Goal: Task Accomplishment & Management: Manage account settings

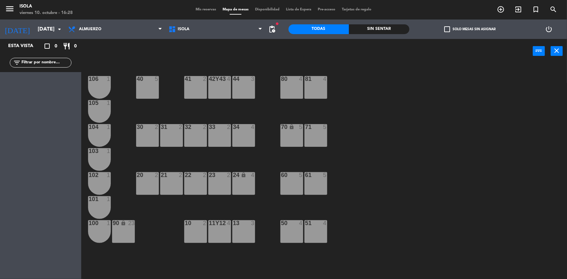
scroll to position [1, 0]
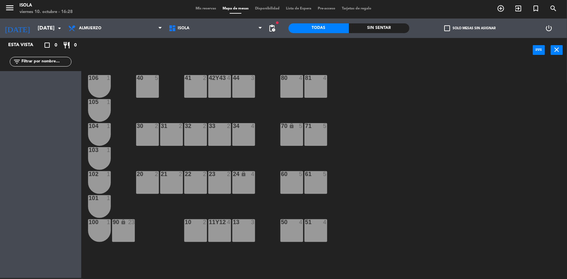
click at [557, 51] on icon "close" at bounding box center [557, 50] width 8 height 8
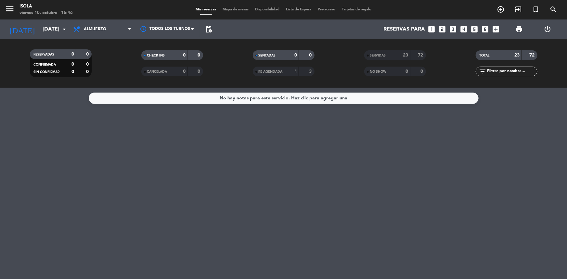
drag, startPoint x: 15, startPoint y: 110, endPoint x: 30, endPoint y: 100, distance: 18.5
click at [16, 109] on div "No hay notas para este servicio. Haz clic para agregar una" at bounding box center [283, 183] width 567 height 191
click at [108, 30] on span "Almuerzo" at bounding box center [102, 29] width 65 height 14
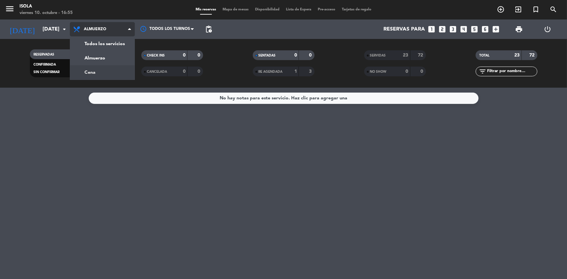
click at [110, 67] on div "menu [PERSON_NAME][DATE] 10. octubre - 16:55 Mis reservas Mapa de mesas Disponi…" at bounding box center [283, 44] width 567 height 88
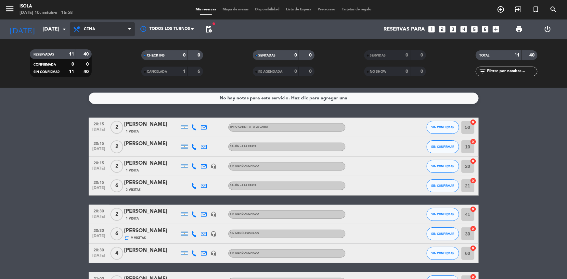
click at [123, 32] on span "Cena" at bounding box center [102, 29] width 65 height 14
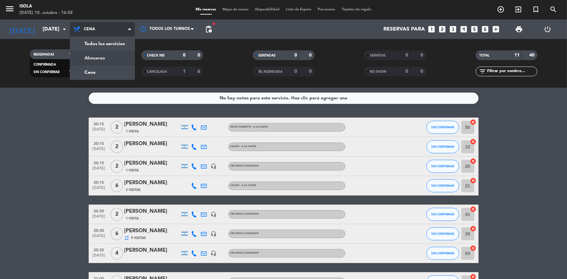
click at [108, 62] on div "menu [PERSON_NAME][DATE] 10. octubre - 16:58 Mis reservas Mapa de mesas Disponi…" at bounding box center [283, 44] width 567 height 88
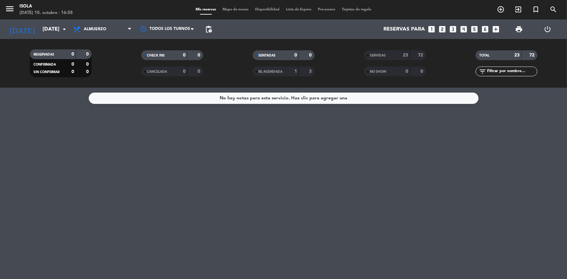
click at [393, 55] on div "SERVIDAS" at bounding box center [381, 55] width 30 height 7
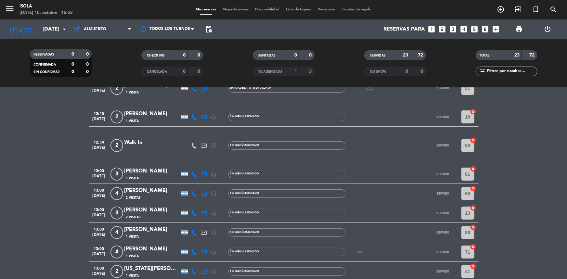
scroll to position [39, 0]
click at [111, 32] on span "Almuerzo" at bounding box center [102, 29] width 65 height 14
click at [98, 76] on div "menu [PERSON_NAME][DATE] 10. octubre - 17:01 Mis reservas Mapa de mesas Disponi…" at bounding box center [283, 44] width 567 height 88
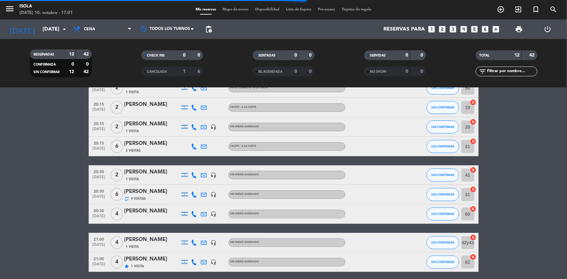
click at [204, 9] on span "Mis reservas" at bounding box center [205, 10] width 27 height 4
click at [230, 9] on span "Mapa de mesas" at bounding box center [235, 10] width 32 height 4
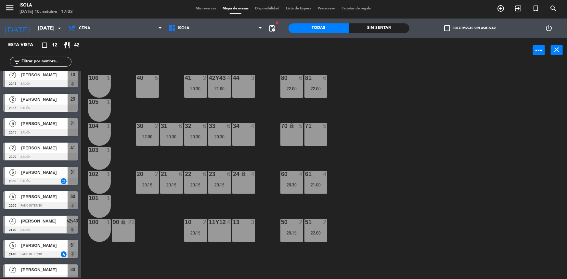
scroll to position [29, 0]
click at [219, 226] on div "11y12 4" at bounding box center [219, 230] width 23 height 23
click at [292, 50] on button "[GEOGRAPHIC_DATA]" at bounding box center [286, 50] width 39 height 13
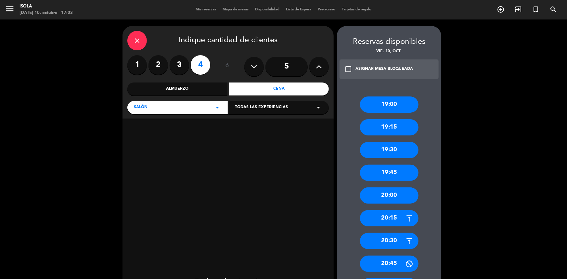
click at [394, 243] on div "20:30" at bounding box center [389, 241] width 58 height 16
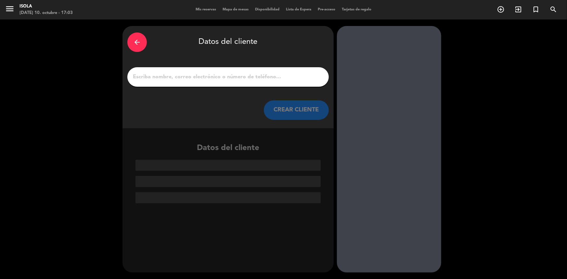
click at [229, 79] on input "1" at bounding box center [228, 76] width 192 height 9
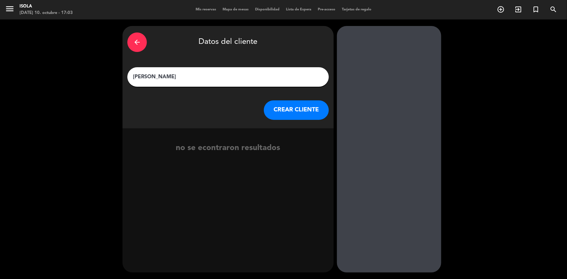
drag, startPoint x: 229, startPoint y: 79, endPoint x: 207, endPoint y: 80, distance: 21.5
click at [207, 80] on input "[PERSON_NAME]" at bounding box center [228, 76] width 192 height 9
click at [208, 80] on input "[PERSON_NAME]" at bounding box center [228, 76] width 192 height 9
type input "[PERSON_NAME]"
click at [297, 116] on button "CREAR CLIENTE" at bounding box center [296, 109] width 65 height 19
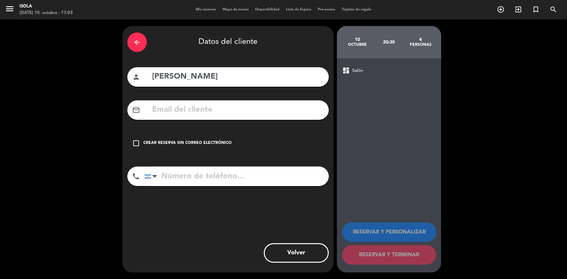
click at [185, 115] on input "text" at bounding box center [237, 109] width 172 height 13
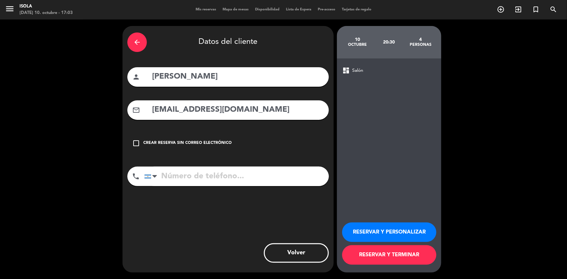
type input "[EMAIL_ADDRESS][DOMAIN_NAME]"
click at [231, 175] on input "tel" at bounding box center [236, 176] width 184 height 19
type input "1144340173"
click at [359, 258] on button "RESERVAR Y TERMINAR" at bounding box center [389, 254] width 94 height 19
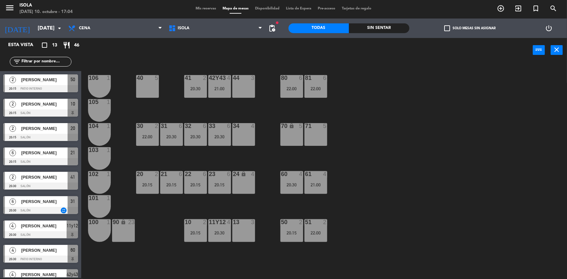
click at [220, 164] on div "40 5 42y43 4 21:00 41 2 20:30 44 3 80 6 22:00 81 6 22:00 106 1 105 1 30 2 22:00…" at bounding box center [327, 171] width 480 height 216
click at [225, 175] on div "6" at bounding box center [230, 174] width 11 height 6
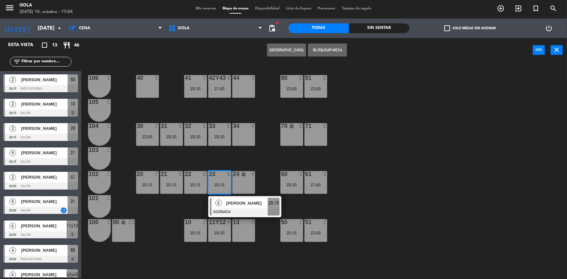
click at [224, 160] on div "40 5 42y43 4 21:00 41 2 20:30 44 3 80 6 22:00 81 6 22:00 106 1 105 1 30 2 22:00…" at bounding box center [327, 171] width 480 height 216
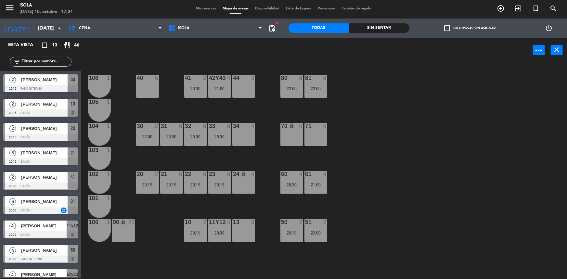
click at [199, 180] on div "22 6 20:15" at bounding box center [195, 182] width 23 height 23
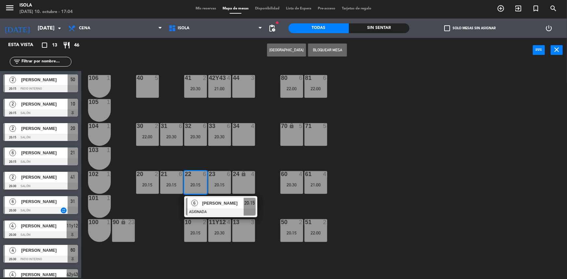
click at [206, 164] on div "40 5 42y43 4 21:00 41 2 20:30 44 3 80 6 22:00 81 6 22:00 106 1 105 1 30 2 22:00…" at bounding box center [327, 171] width 480 height 216
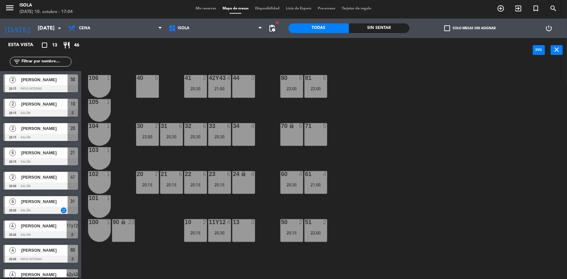
click at [191, 134] on div "32 6 20:30" at bounding box center [195, 134] width 23 height 23
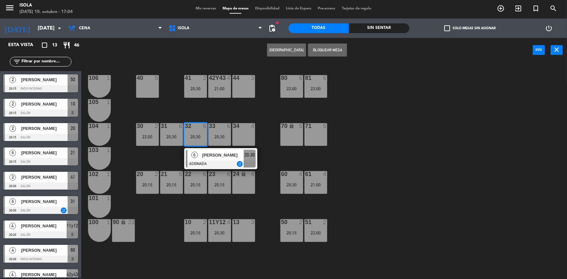
drag, startPoint x: 198, startPoint y: 118, endPoint x: 194, endPoint y: 122, distance: 6.2
click at [198, 117] on div "40 5 42y43 4 21:00 41 2 20:30 44 3 80 6 22:00 81 6 22:00 106 1 105 1 30 2 22:00…" at bounding box center [327, 171] width 480 height 216
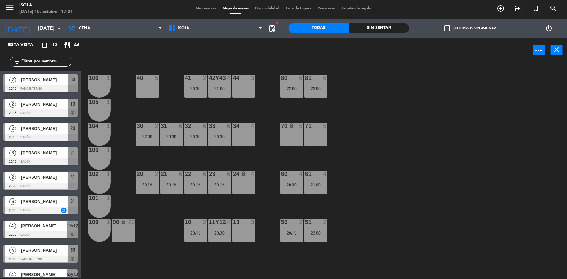
click at [175, 134] on div "31 6 20:30" at bounding box center [171, 134] width 23 height 23
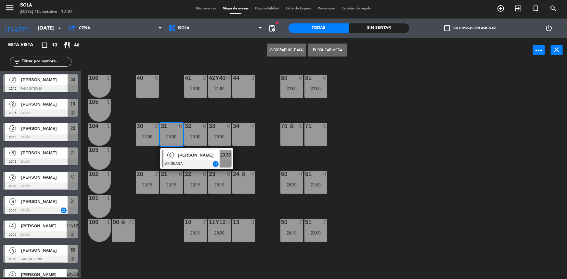
click at [182, 112] on div "40 5 42y43 4 21:00 41 2 20:30 44 3 80 6 22:00 81 6 22:00 106 1 105 1 30 2 22:00…" at bounding box center [327, 171] width 480 height 216
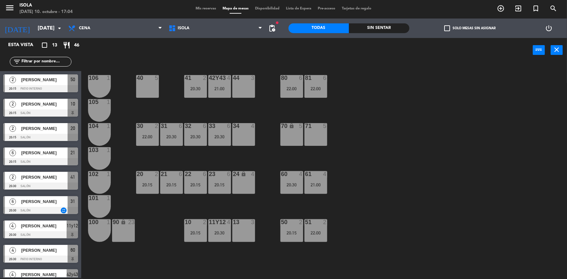
click at [144, 135] on div "22:00" at bounding box center [147, 136] width 23 height 5
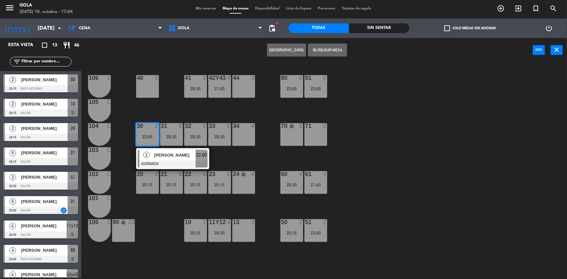
click at [171, 113] on div "40 5 42y43 4 21:00 41 2 20:30 44 3 80 6 22:00 81 6 22:00 106 1 105 1 30 2 22:00…" at bounding box center [327, 171] width 480 height 216
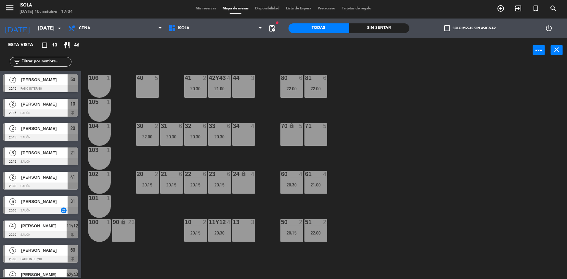
click at [200, 94] on div "41 2 20:30" at bounding box center [195, 86] width 23 height 23
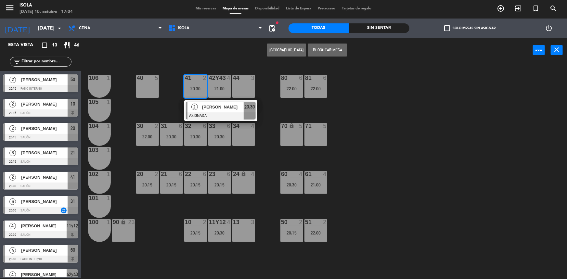
click at [177, 107] on div "40 5 42y43 4 21:00 41 2 20:30 2 [PERSON_NAME] ASIGNADA 20:30 44 3 80 6 22:00 81…" at bounding box center [327, 171] width 480 height 216
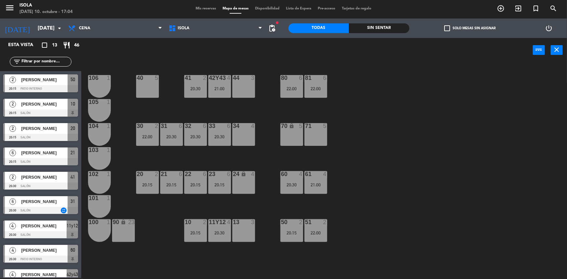
click at [217, 91] on div "21:00" at bounding box center [219, 88] width 23 height 5
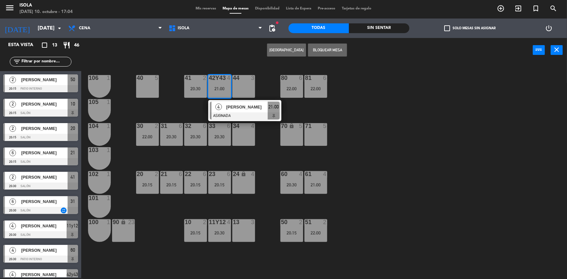
click at [199, 108] on div "40 5 42y43 4 21:00 4 [PERSON_NAME] ASIGNADA 21:00 41 2 20:30 44 3 80 6 22:00 81…" at bounding box center [327, 171] width 480 height 216
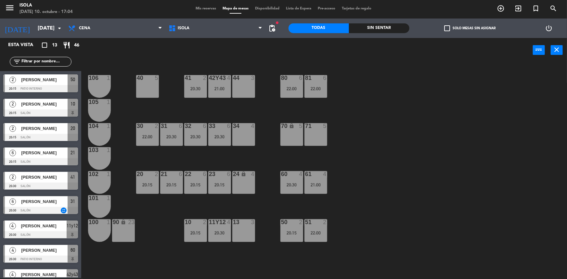
click at [296, 93] on div "80 6 22:00" at bounding box center [291, 86] width 23 height 23
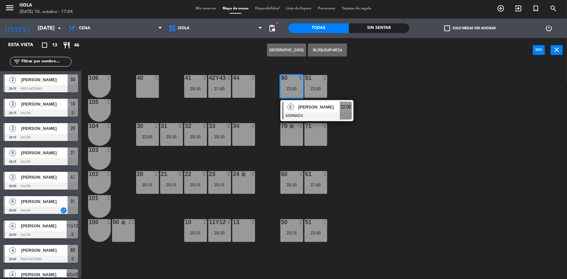
click at [364, 94] on div "40 5 42y43 4 21:00 41 2 20:30 44 3 80 6 22:00 6 [PERSON_NAME] ASIGNADA 22:00 81…" at bounding box center [327, 171] width 480 height 216
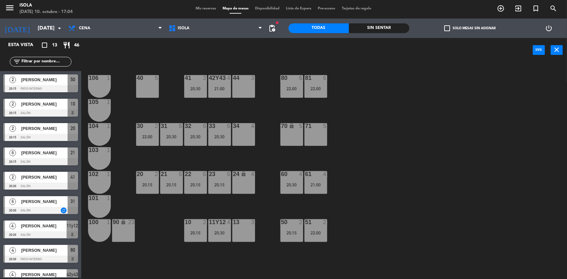
click at [302, 175] on div "61" at bounding box center [304, 174] width 11 height 6
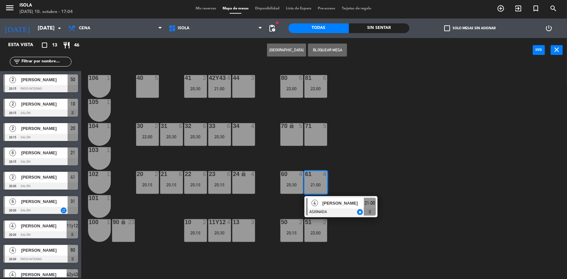
click at [323, 154] on div "40 5 42y43 4 21:00 41 2 20:30 44 3 80 6 22:00 81 6 22:00 106 1 105 1 30 2 22:00…" at bounding box center [327, 171] width 480 height 216
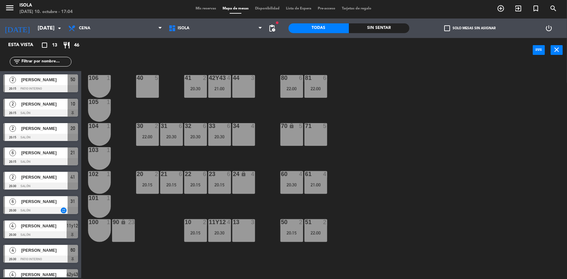
click at [303, 190] on div "60 4 20:30" at bounding box center [291, 182] width 23 height 23
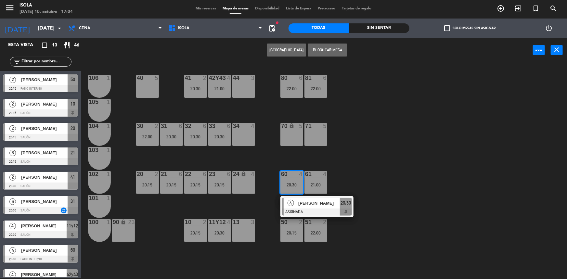
click at [306, 161] on div "40 5 42y43 4 21:00 41 2 20:30 44 3 80 6 22:00 81 6 22:00 106 1 105 1 30 2 22:00…" at bounding box center [327, 171] width 480 height 216
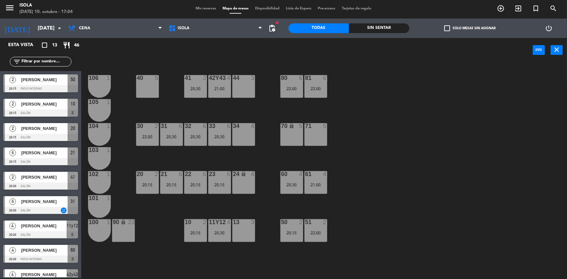
click at [309, 180] on div "61 4 21:00" at bounding box center [315, 182] width 23 height 23
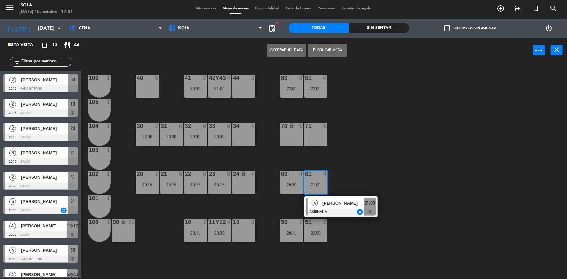
click at [312, 162] on div "40 5 42y43 4 21:00 41 2 20:30 44 3 80 6 22:00 81 6 22:00 106 1 105 1 30 2 22:00…" at bounding box center [327, 171] width 480 height 216
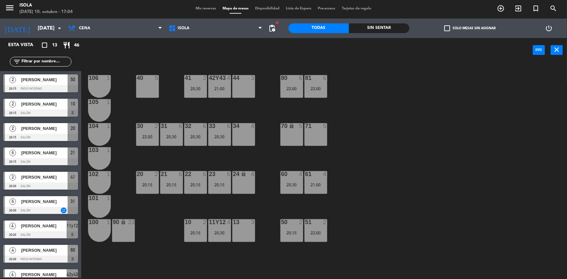
click at [291, 186] on div "20:30" at bounding box center [291, 184] width 23 height 5
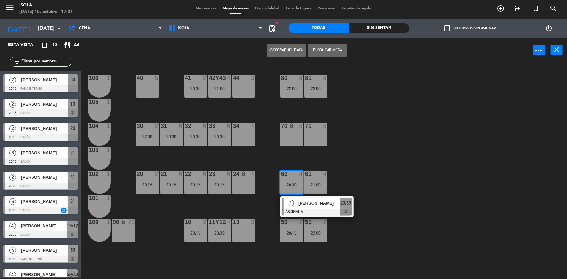
click at [307, 155] on div "40 5 42y43 4 21:00 41 2 20:30 44 3 80 6 22:00 81 6 22:00 106 1 105 1 30 2 22:00…" at bounding box center [327, 171] width 480 height 216
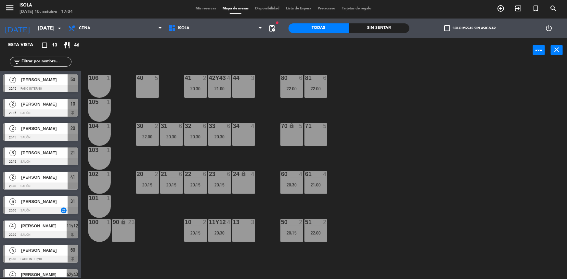
click at [320, 185] on div "21:00" at bounding box center [315, 184] width 23 height 5
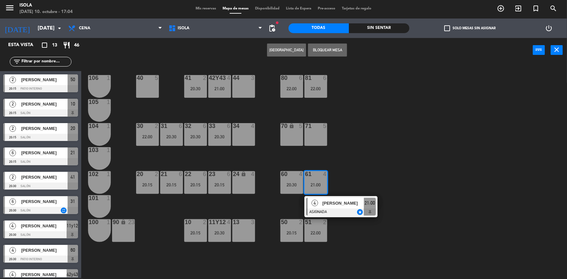
click at [328, 203] on span "[PERSON_NAME]" at bounding box center [343, 203] width 42 height 7
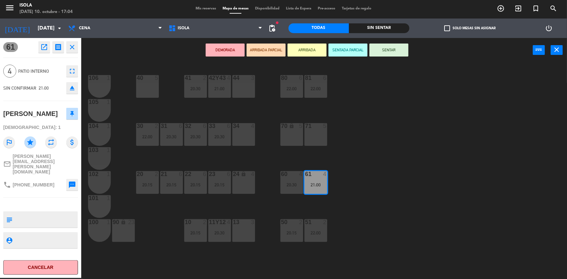
click at [353, 199] on div "40 5 42y43 4 21:00 41 2 20:30 44 3 80 6 22:00 81 6 22:00 106 1 105 1 30 2 22:00…" at bounding box center [327, 171] width 480 height 216
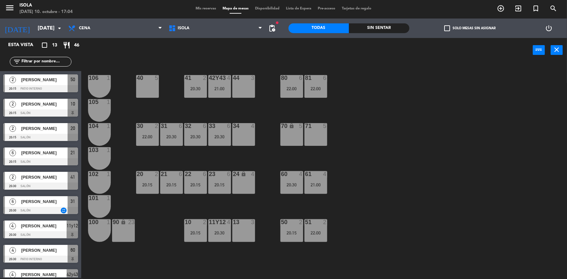
scroll to position [16, 0]
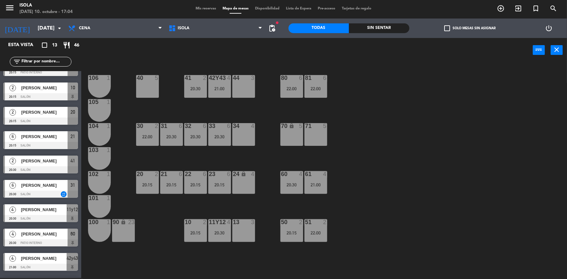
click at [315, 185] on div "21:00" at bounding box center [315, 184] width 23 height 5
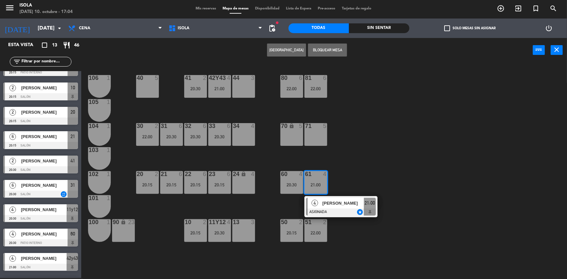
click at [337, 165] on div "40 5 42y43 4 21:00 41 2 20:30 44 3 80 6 22:00 81 6 22:00 106 1 105 1 30 2 22:00…" at bounding box center [327, 171] width 480 height 216
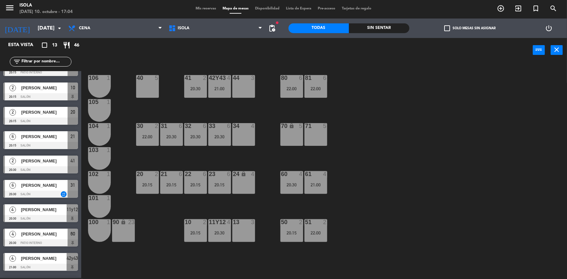
click at [321, 176] on div "4" at bounding box center [326, 174] width 11 height 6
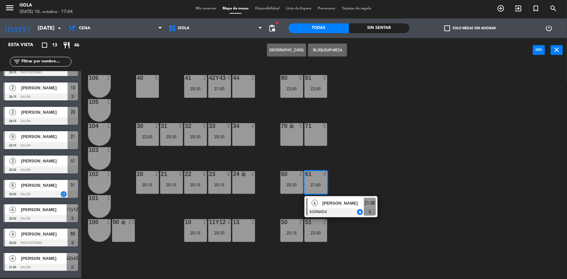
click at [334, 166] on div "40 5 42y43 4 21:00 41 2 20:30 44 3 80 6 22:00 81 6 22:00 106 1 105 1 30 2 22:00…" at bounding box center [327, 171] width 480 height 216
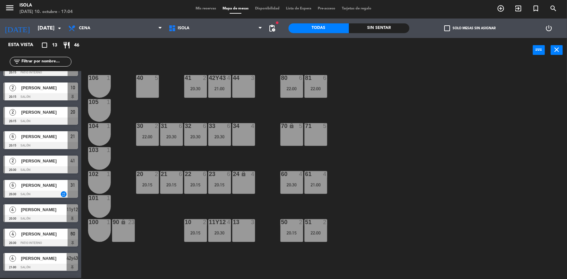
click at [308, 92] on div "81 6 22:00" at bounding box center [315, 86] width 23 height 23
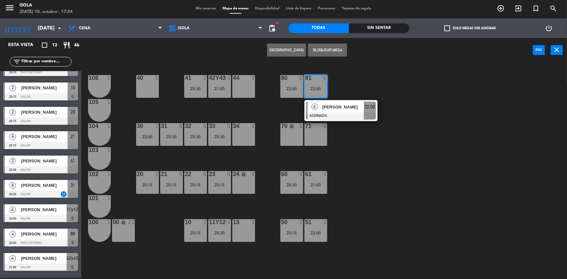
click at [350, 88] on div "40 5 42y43 4 21:00 41 2 20:30 44 3 80 6 22:00 81 6 22:00 6 [PERSON_NAME] ASIGNA…" at bounding box center [327, 171] width 480 height 216
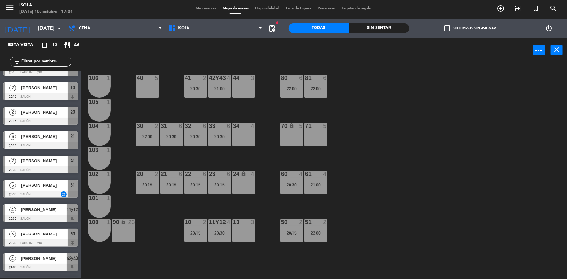
click at [294, 88] on div "22:00" at bounding box center [291, 88] width 23 height 5
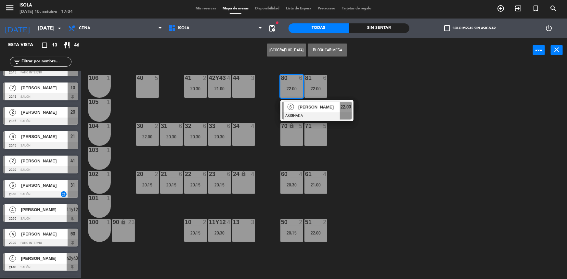
click at [355, 88] on div "40 5 42y43 4 21:00 41 2 20:30 44 3 80 6 22:00 6 [PERSON_NAME] ASIGNADA 22:00 81…" at bounding box center [327, 171] width 480 height 216
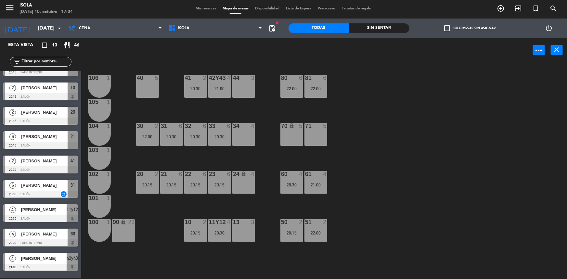
click at [291, 232] on div "20:15" at bounding box center [291, 233] width 23 height 5
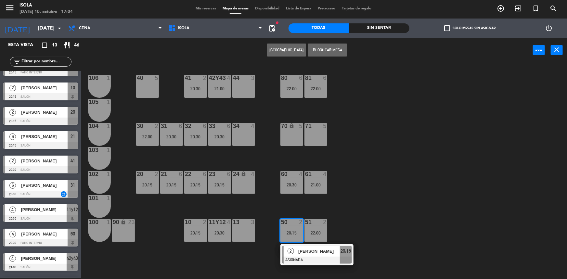
click at [366, 207] on div "40 5 42y43 4 21:00 41 2 20:30 44 3 80 6 22:00 81 6 22:00 106 1 105 1 30 2 22:00…" at bounding box center [327, 171] width 480 height 216
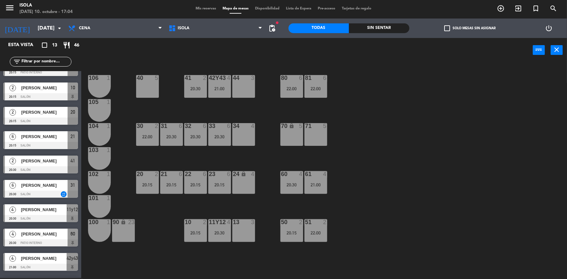
click at [324, 232] on div "22:00" at bounding box center [315, 233] width 23 height 5
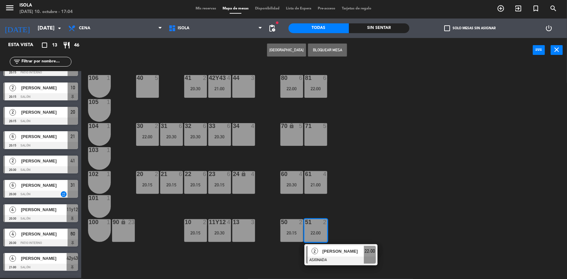
click at [340, 227] on div "40 5 42y43 4 21:00 41 2 20:30 44 3 80 6 22:00 81 6 22:00 106 1 105 1 30 2 22:00…" at bounding box center [327, 171] width 480 height 216
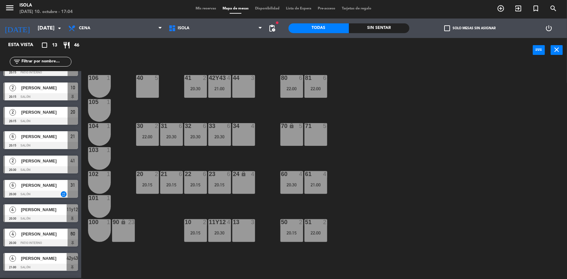
click at [289, 78] on div at bounding box center [291, 78] width 11 height 6
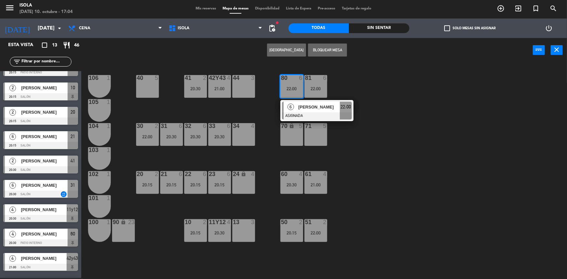
click at [300, 108] on span "[PERSON_NAME]" at bounding box center [319, 107] width 42 height 7
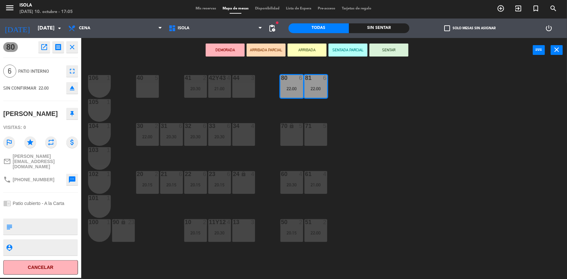
click at [345, 121] on div "40 5 42y43 4 21:00 41 2 20:30 44 3 80 6 22:00 81 6 22:00 106 1 105 1 30 2 22:00…" at bounding box center [327, 171] width 480 height 216
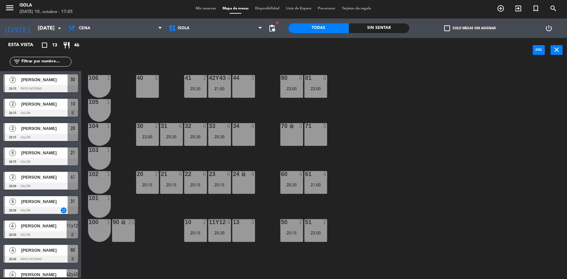
scroll to position [89, 0]
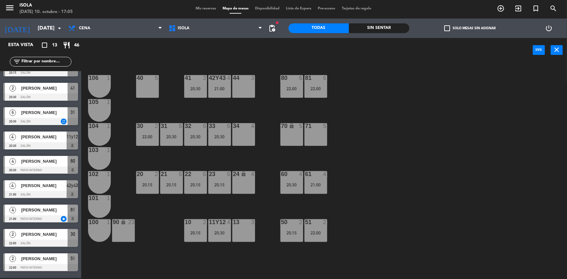
click at [197, 133] on div "32 6 20:30" at bounding box center [195, 134] width 23 height 23
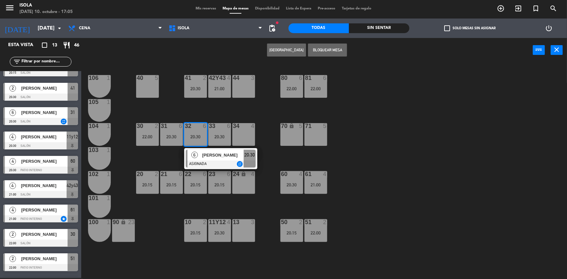
click at [202, 113] on div "40 5 42y43 4 21:00 41 2 20:30 44 3 80 6 22:00 81 6 22:00 106 1 105 1 30 2 22:00…" at bounding box center [327, 171] width 480 height 216
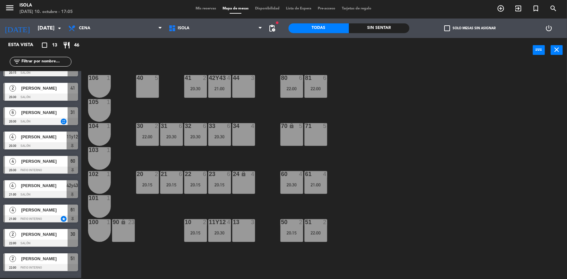
click at [201, 91] on div "41 2 20:30" at bounding box center [195, 86] width 23 height 23
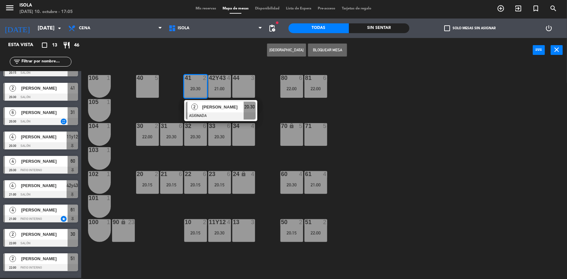
click at [162, 105] on div "40 5 42y43 4 21:00 41 2 20:30 2 [PERSON_NAME] ASIGNADA 20:30 44 3 80 6 22:00 81…" at bounding box center [327, 171] width 480 height 216
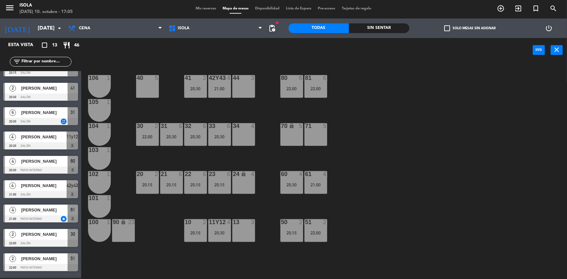
click at [229, 90] on div "21:00" at bounding box center [219, 88] width 23 height 5
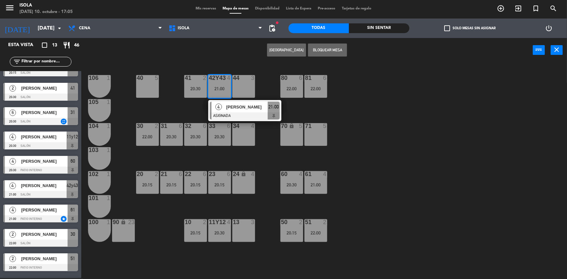
click at [186, 107] on div "40 5 42y43 4 21:00 4 [PERSON_NAME] ASIGNADA 21:00 41 2 20:30 44 3 80 6 22:00 81…" at bounding box center [327, 171] width 480 height 216
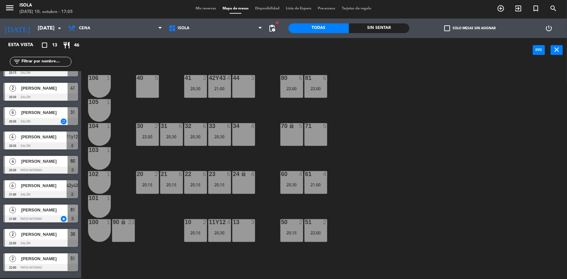
click at [221, 180] on div "23 6 20:15" at bounding box center [219, 182] width 23 height 23
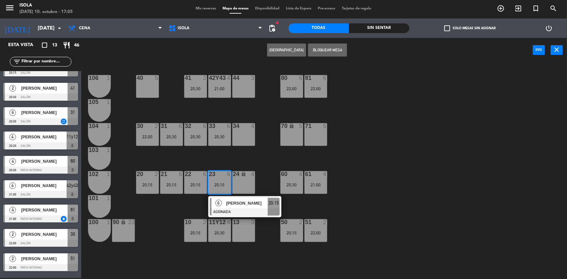
click at [220, 159] on div "40 5 42y43 4 21:00 41 2 20:30 44 3 80 6 22:00 81 6 22:00 106 1 105 1 30 2 22:00…" at bounding box center [327, 171] width 480 height 216
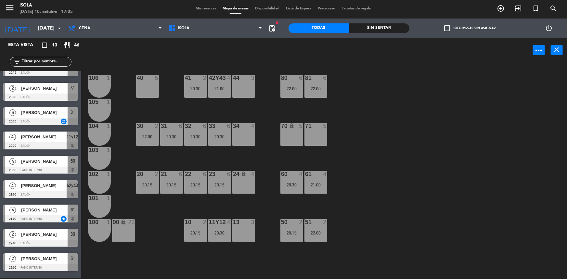
click at [220, 224] on div at bounding box center [219, 222] width 11 height 6
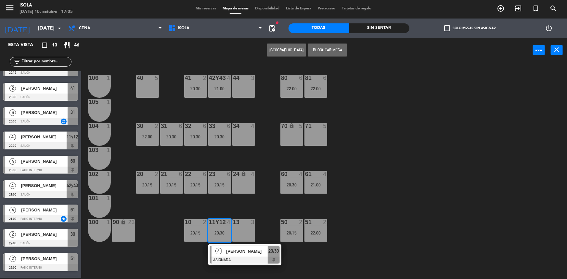
click at [219, 207] on div "40 5 42y43 4 21:00 41 2 20:30 44 3 80 6 22:00 81 6 22:00 106 1 105 1 30 2 22:00…" at bounding box center [327, 171] width 480 height 216
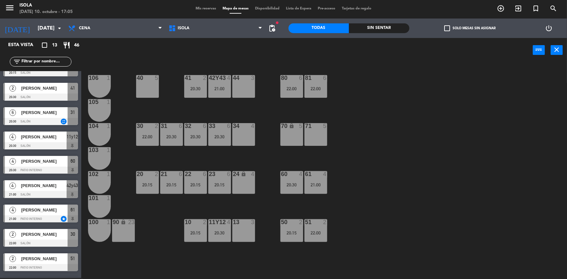
click at [145, 182] on div "20:15" at bounding box center [147, 184] width 23 height 5
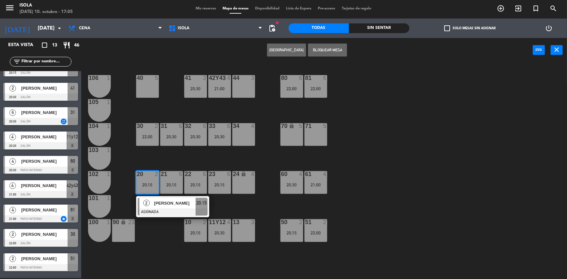
click at [159, 155] on div "40 5 42y43 4 21:00 41 2 20:30 44 3 80 6 22:00 81 6 22:00 106 1 105 1 30 2 22:00…" at bounding box center [327, 171] width 480 height 216
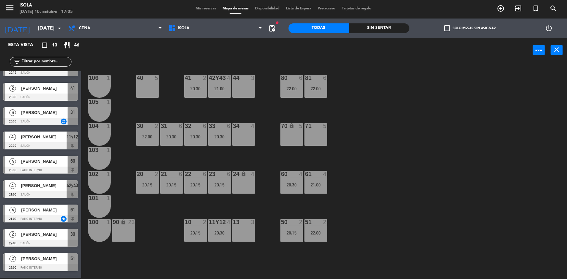
click at [195, 228] on div "10 2 20:15" at bounding box center [195, 230] width 23 height 23
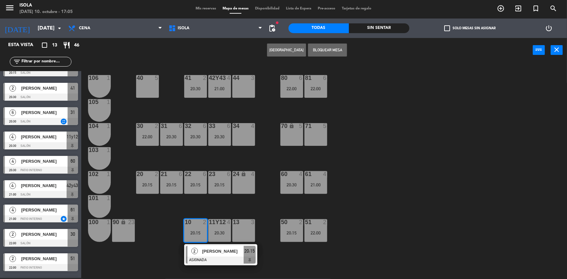
click at [199, 204] on div "40 5 42y43 4 21:00 41 2 20:30 44 3 80 6 22:00 81 6 22:00 106 1 105 1 30 2 22:00…" at bounding box center [327, 171] width 480 height 216
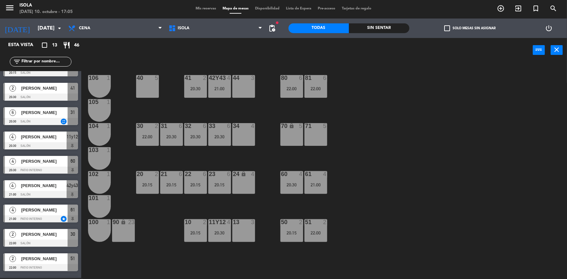
click at [151, 135] on div "22:00" at bounding box center [147, 136] width 23 height 5
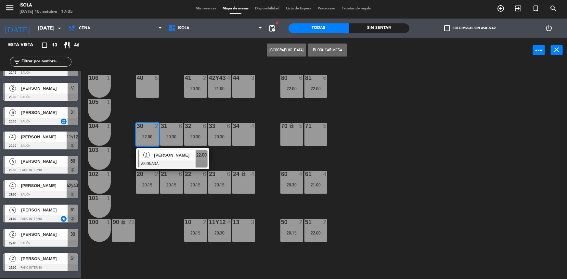
click at [228, 161] on div "40 5 42y43 4 21:00 41 2 20:30 44 3 80 6 22:00 81 6 22:00 106 1 105 1 30 2 22:00…" at bounding box center [327, 171] width 480 height 216
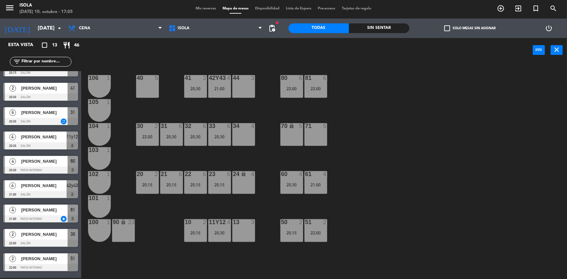
click at [340, 214] on div "40 5 42y43 4 21:00 41 2 20:30 44 3 80 6 22:00 81 6 22:00 106 1 105 1 30 2 22:00…" at bounding box center [327, 171] width 480 height 216
drag, startPoint x: 289, startPoint y: 232, endPoint x: 304, endPoint y: 228, distance: 15.9
click at [289, 232] on div "20:15" at bounding box center [291, 233] width 23 height 5
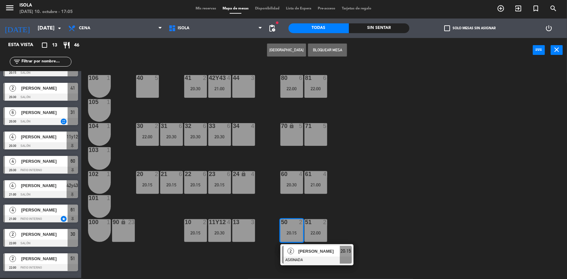
click at [346, 211] on div "40 5 42y43 4 21:00 41 2 20:30 44 3 80 6 22:00 81 6 22:00 106 1 105 1 30 2 22:00…" at bounding box center [327, 171] width 480 height 216
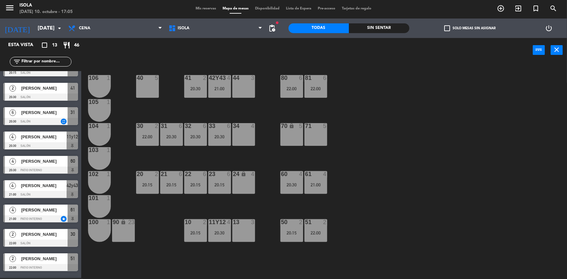
click at [317, 226] on div "51 2 22:00" at bounding box center [315, 230] width 23 height 23
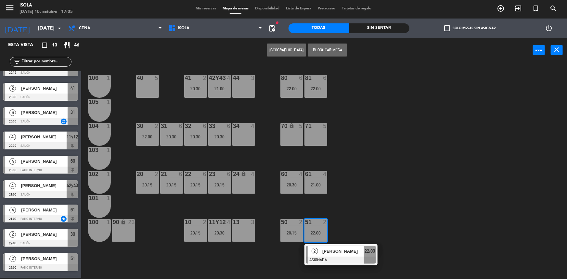
click at [337, 211] on div "40 5 42y43 4 21:00 41 2 20:30 44 3 80 6 22:00 81 6 22:00 106 1 105 1 30 2 22:00…" at bounding box center [327, 171] width 480 height 216
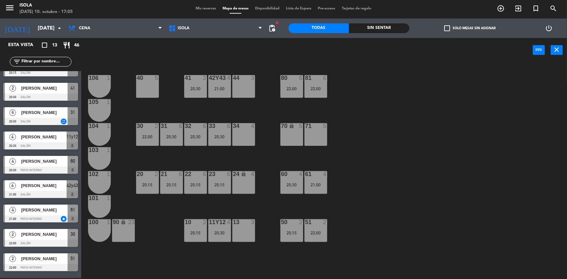
click at [319, 225] on div "51 2 22:00" at bounding box center [315, 230] width 23 height 23
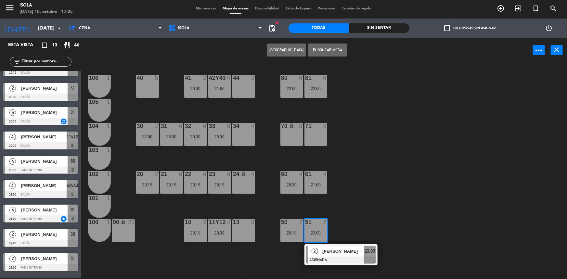
drag, startPoint x: 333, startPoint y: 201, endPoint x: 299, endPoint y: 222, distance: 40.1
click at [333, 201] on div "40 5 42y43 4 21:00 41 2 20:30 44 3 80 6 22:00 81 6 22:00 106 1 105 1 30 2 22:00…" at bounding box center [327, 171] width 480 height 216
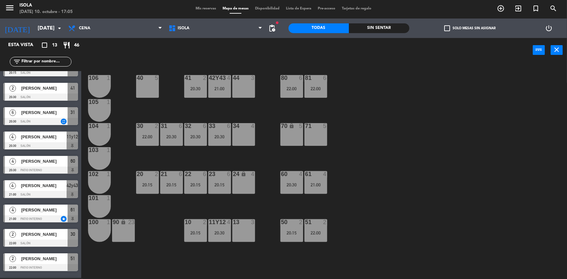
click at [292, 228] on div "50 2 20:15" at bounding box center [291, 230] width 23 height 23
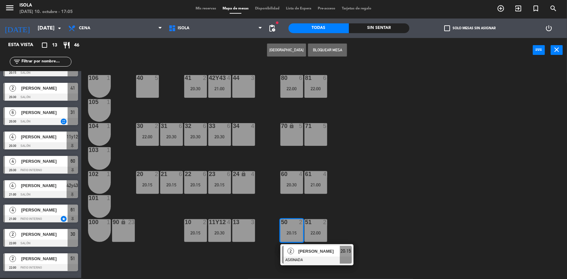
click at [323, 202] on div "40 5 42y43 4 21:00 41 2 20:30 44 3 80 6 22:00 81 6 22:00 106 1 105 1 30 2 22:00…" at bounding box center [327, 171] width 480 height 216
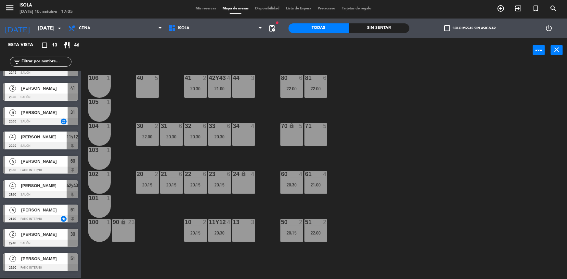
click at [313, 187] on div "61 4 21:00" at bounding box center [315, 182] width 23 height 23
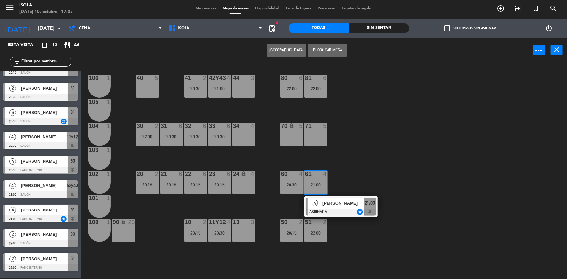
click at [334, 170] on div "40 5 42y43 4 21:00 41 2 20:30 44 3 80 6 22:00 81 6 22:00 106 1 105 1 30 2 22:00…" at bounding box center [327, 171] width 480 height 216
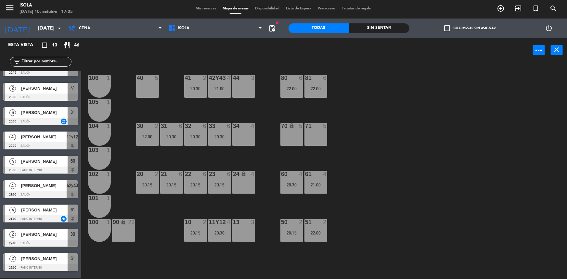
click at [292, 182] on div "20:30" at bounding box center [291, 184] width 23 height 5
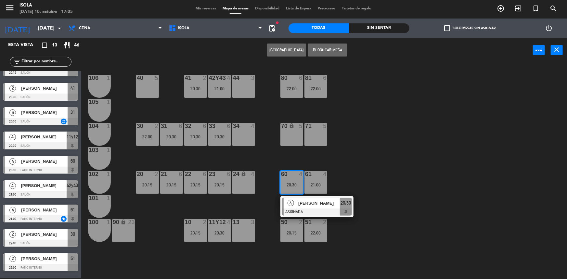
click at [349, 171] on div "40 5 42y43 4 21:00 41 2 20:30 44 3 80 6 22:00 81 6 22:00 106 1 105 1 30 2 22:00…" at bounding box center [327, 171] width 480 height 216
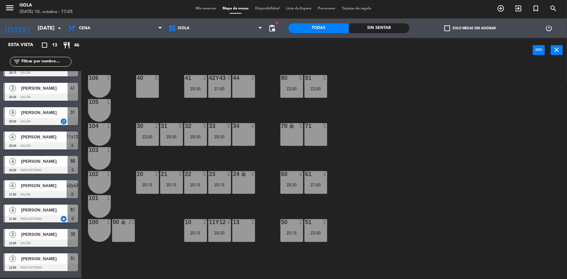
click at [285, 186] on div "20:30" at bounding box center [291, 184] width 23 height 5
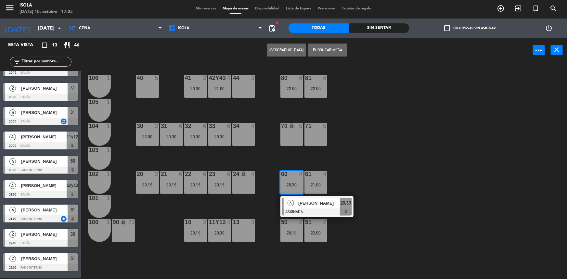
click at [340, 179] on div "40 5 42y43 4 21:00 41 2 20:30 44 3 80 6 22:00 81 6 22:00 106 1 105 1 30 2 22:00…" at bounding box center [327, 171] width 480 height 216
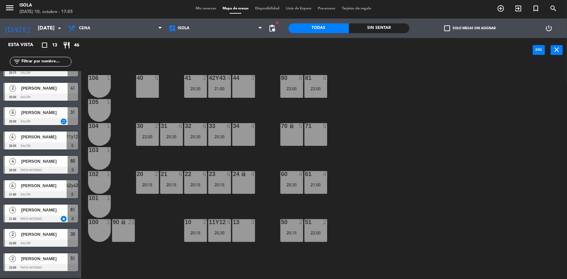
click at [281, 189] on div "60 4 20:30" at bounding box center [291, 182] width 23 height 23
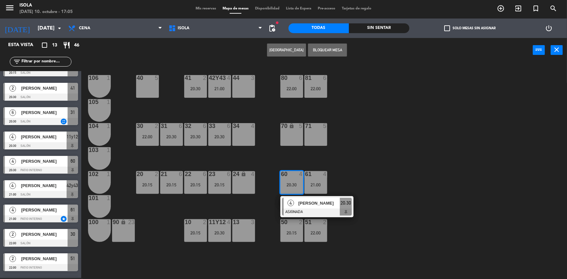
click at [347, 181] on div "40 5 42y43 4 21:00 41 2 20:30 44 3 80 6 22:00 81 6 22:00 106 1 105 1 30 2 22:00…" at bounding box center [327, 171] width 480 height 216
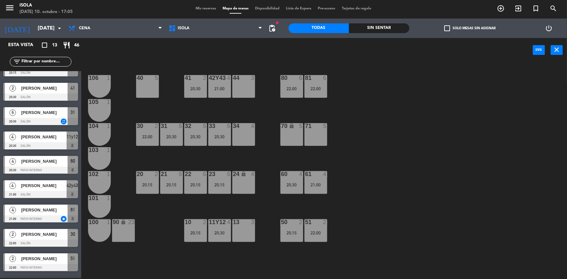
click at [295, 188] on div "60 4 20:30" at bounding box center [291, 182] width 23 height 23
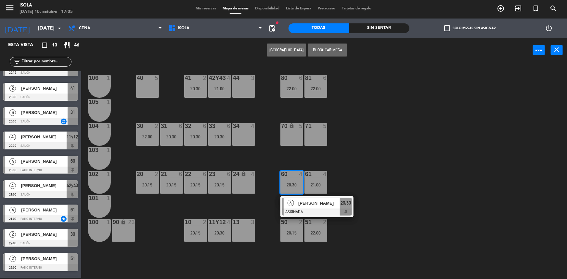
click at [362, 178] on div "40 5 42y43 4 21:00 41 2 20:30 44 3 80 6 22:00 81 6 22:00 106 1 105 1 30 2 22:00…" at bounding box center [327, 171] width 480 height 216
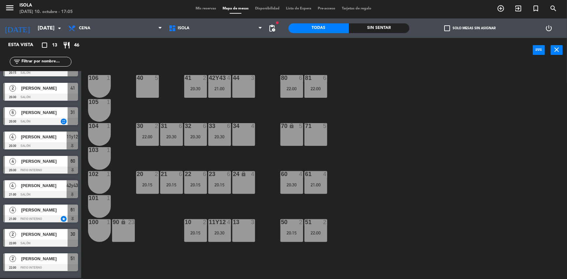
click at [325, 188] on div "61 4 21:00" at bounding box center [315, 182] width 23 height 23
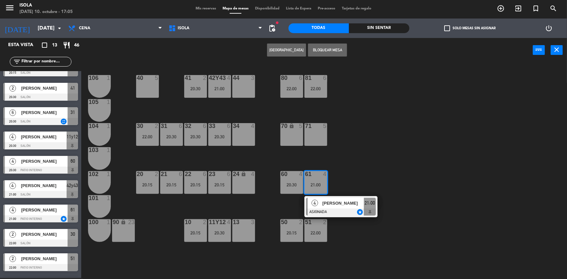
click at [341, 179] on div "40 5 42y43 4 21:00 41 2 20:30 44 3 80 6 22:00 81 6 22:00 106 1 105 1 30 2 22:00…" at bounding box center [327, 171] width 480 height 216
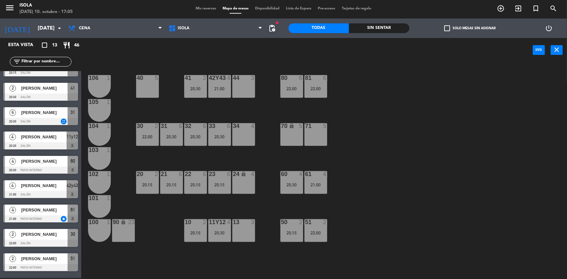
click at [292, 188] on div "60 4 20:30" at bounding box center [291, 182] width 23 height 23
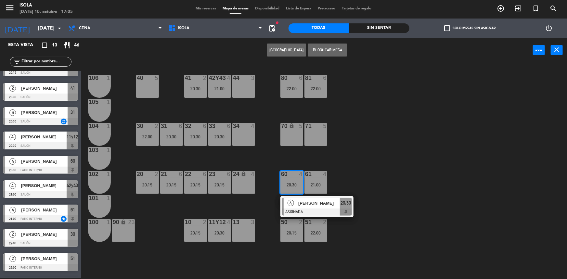
click at [378, 181] on div "40 5 42y43 4 21:00 41 2 20:30 44 3 80 6 22:00 81 6 22:00 106 1 105 1 30 2 22:00…" at bounding box center [327, 171] width 480 height 216
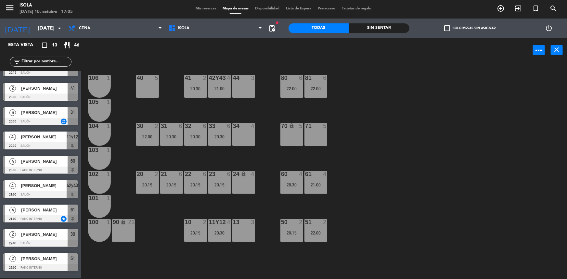
click at [379, 172] on div "40 5 42y43 4 21:00 41 2 20:30 44 3 80 6 22:00 81 6 22:00 106 1 105 1 30 2 22:00…" at bounding box center [327, 171] width 480 height 216
drag, startPoint x: 291, startPoint y: 189, endPoint x: 305, endPoint y: 188, distance: 13.3
click at [291, 189] on div "60 4 20:30" at bounding box center [291, 182] width 23 height 23
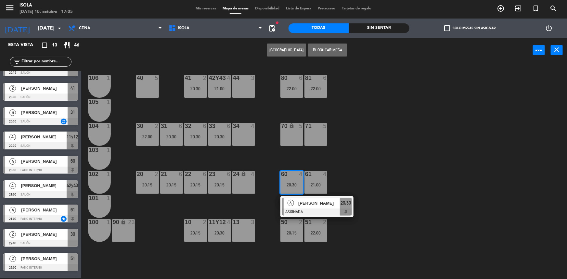
click at [358, 184] on div "40 5 42y43 4 21:00 41 2 20:30 44 3 80 6 22:00 81 6 22:00 106 1 105 1 30 2 22:00…" at bounding box center [327, 171] width 480 height 216
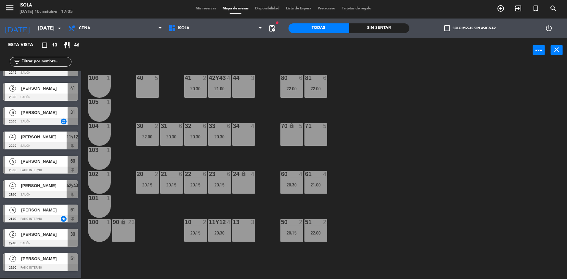
click at [204, 8] on span "Mis reservas" at bounding box center [205, 9] width 27 height 4
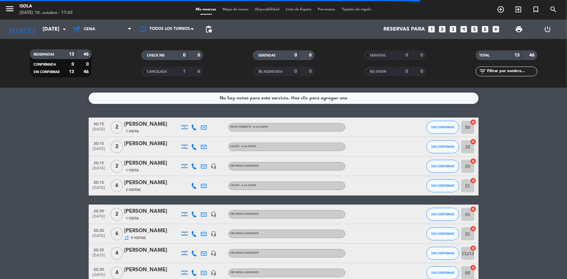
click at [193, 127] on icon at bounding box center [194, 127] width 6 height 6
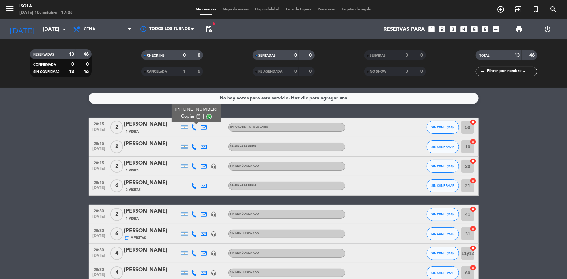
click at [195, 144] on icon at bounding box center [194, 147] width 6 height 6
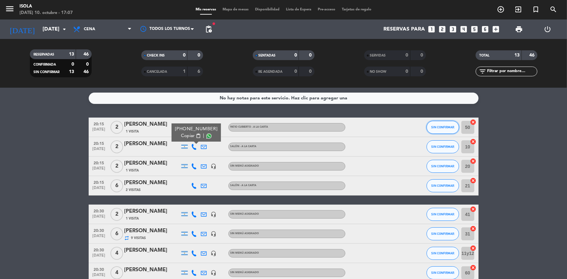
click at [451, 131] on button "SIN CONFIRMAR" at bounding box center [442, 127] width 32 height 13
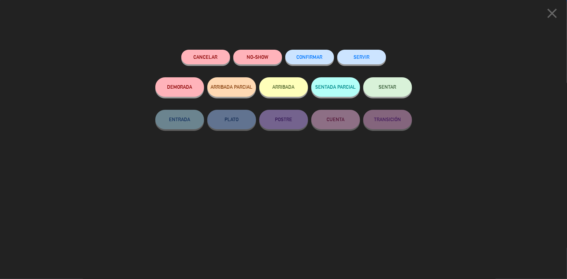
click at [318, 57] on span "CONFIRMAR" at bounding box center [309, 57] width 26 height 6
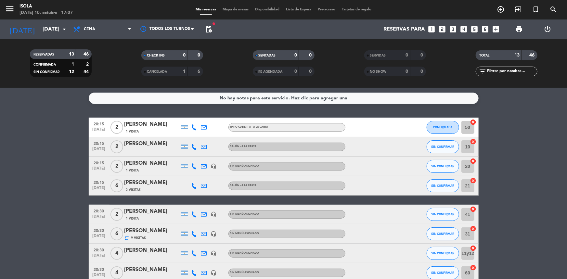
click at [195, 165] on icon at bounding box center [194, 166] width 6 height 6
click at [447, 170] on button "SIN CONFIRMAR" at bounding box center [442, 166] width 32 height 13
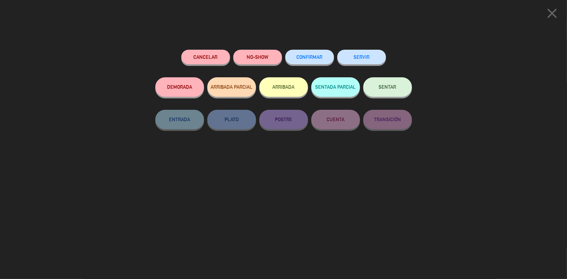
click at [324, 60] on button "CONFIRMAR" at bounding box center [309, 57] width 49 height 15
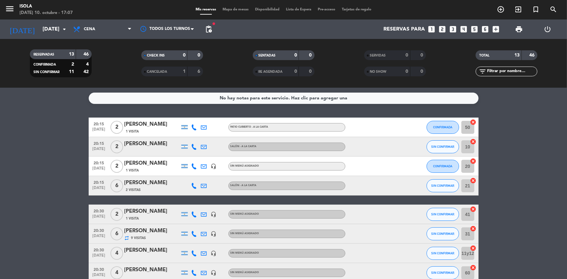
click at [193, 185] on icon at bounding box center [194, 186] width 6 height 6
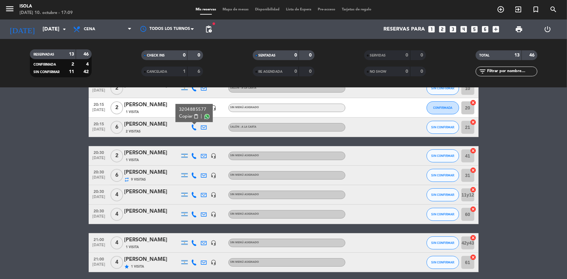
scroll to position [58, 0]
click at [446, 193] on span "SIN CONFIRMAR" at bounding box center [442, 195] width 23 height 4
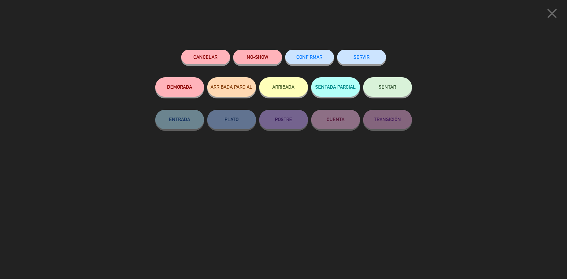
click at [325, 55] on button "CONFIRMAR" at bounding box center [309, 57] width 49 height 15
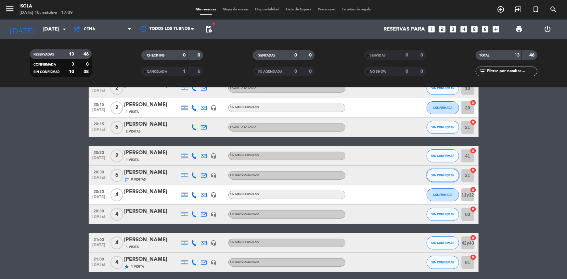
click at [447, 170] on button "SIN CONFIRMAR" at bounding box center [442, 175] width 32 height 13
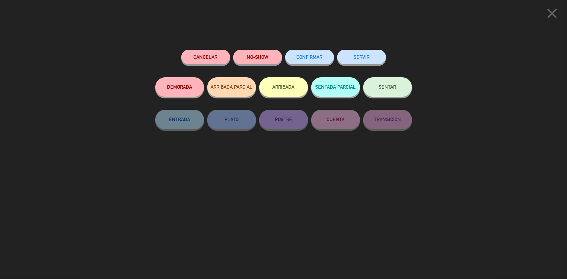
click at [315, 51] on button "CONFIRMAR" at bounding box center [309, 57] width 49 height 15
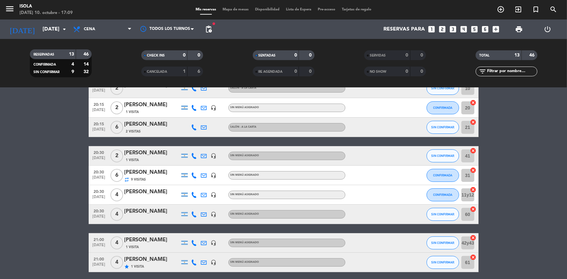
click at [194, 153] on icon at bounding box center [194, 156] width 6 height 6
click at [192, 215] on icon at bounding box center [194, 214] width 6 height 6
click at [196, 242] on icon at bounding box center [194, 243] width 6 height 6
click at [6, 146] on bookings-row "20:15 [DATE] 2 Majo Casadó 1 Visita Patio cubierto - A la Carta CONFIRMADA 50 c…" at bounding box center [283, 199] width 567 height 281
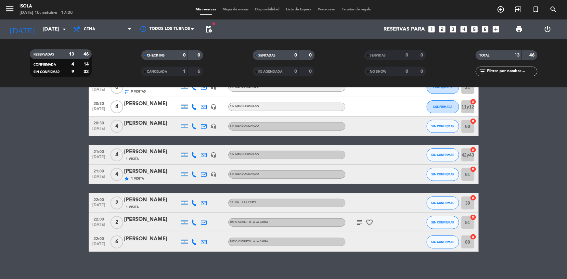
click at [194, 156] on icon at bounding box center [194, 155] width 6 height 6
click at [438, 173] on span "SIN CONFIRMAR" at bounding box center [442, 174] width 23 height 4
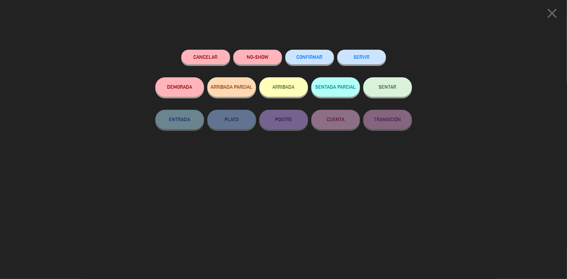
click at [309, 63] on button "CONFIRMAR" at bounding box center [309, 57] width 49 height 15
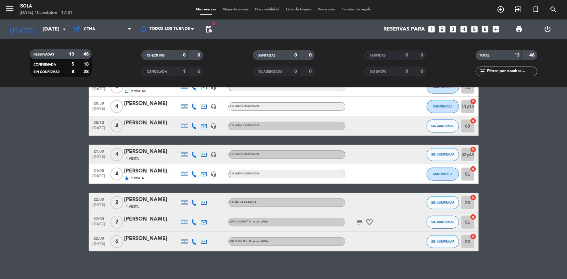
click at [196, 202] on icon at bounding box center [194, 203] width 6 height 6
click at [104, 202] on div "22:00 [DATE]" at bounding box center [99, 202] width 21 height 19
click at [100, 203] on span "[DATE]" at bounding box center [99, 206] width 16 height 7
click at [200, 266] on div "No hay notas para este servicio. Haz clic para agregar una 20:15 [DATE] 2 Majo …" at bounding box center [283, 183] width 567 height 191
click at [195, 219] on icon at bounding box center [194, 222] width 6 height 6
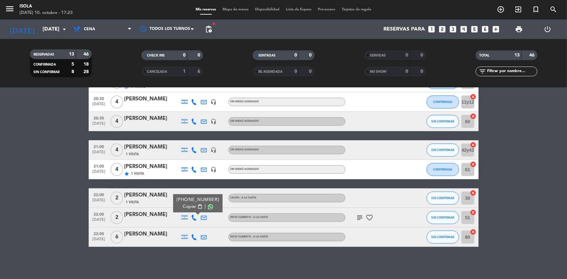
scroll to position [152, 0]
click at [195, 235] on icon at bounding box center [194, 237] width 6 height 6
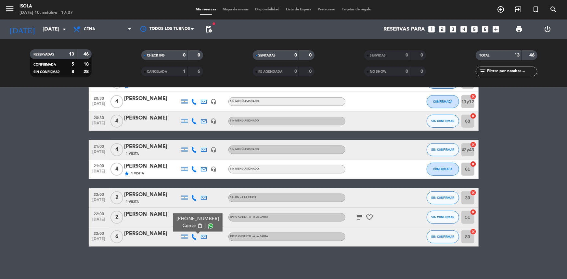
click at [360, 216] on icon "subject" at bounding box center [360, 217] width 8 height 8
click at [368, 260] on div "No hay notas para este servicio. Haz clic para agregar una 20:15 [DATE] 2 Majo …" at bounding box center [283, 183] width 567 height 191
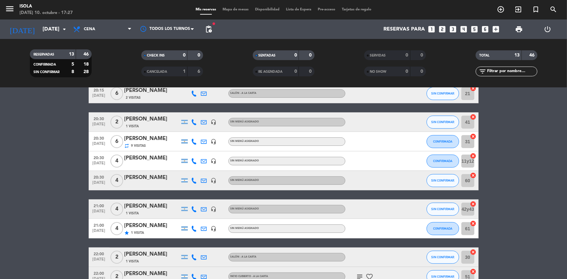
scroll to position [93, 0]
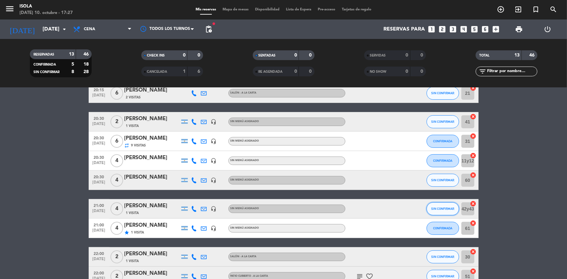
click at [437, 209] on span "SIN CONFIRMAR" at bounding box center [442, 209] width 23 height 4
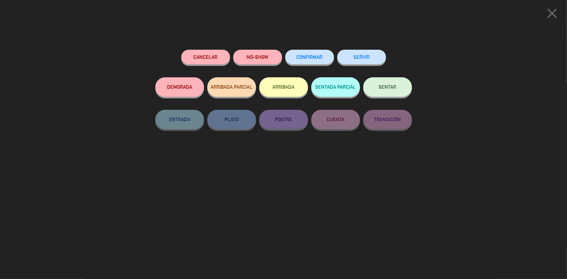
click at [303, 65] on div "CONFIRMAR" at bounding box center [309, 64] width 49 height 28
click at [305, 58] on span "CONFIRMAR" at bounding box center [309, 57] width 26 height 6
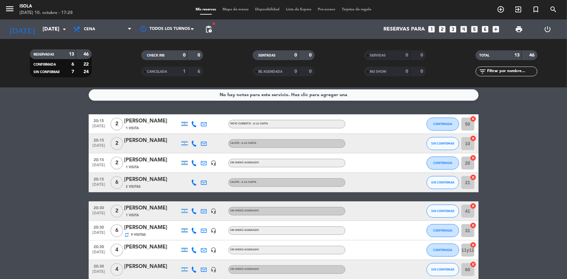
scroll to position [0, 0]
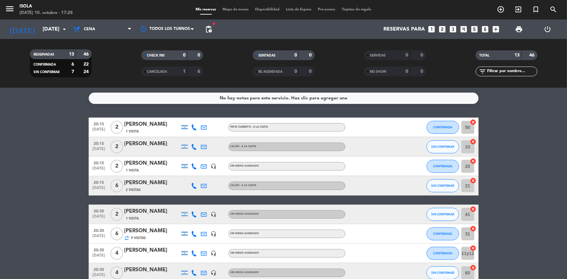
click at [233, 12] on div "Mis reservas Mapa de mesas Disponibilidad Lista de Espera Pre-acceso Tarjetas d…" at bounding box center [283, 10] width 182 height 6
click at [234, 8] on span "Mapa de mesas" at bounding box center [235, 10] width 32 height 4
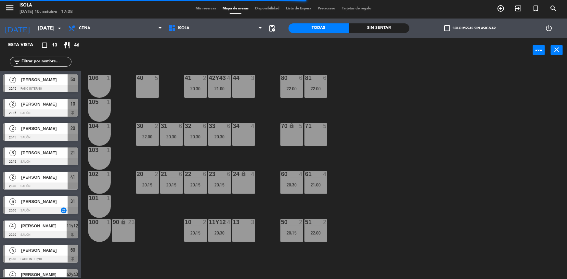
click at [374, 170] on div "40 5 42y43 4 21:00 41 2 20:30 44 3 80 6 22:00 81 6 22:00 106 1 105 1 30 2 22:00…" at bounding box center [327, 171] width 480 height 216
click at [358, 188] on div "40 5 42y43 4 21:00 41 2 20:30 44 3 80 6 22:00 81 6 22:00 106 1 105 1 30 2 22:00…" at bounding box center [327, 171] width 480 height 216
drag, startPoint x: 318, startPoint y: 146, endPoint x: 322, endPoint y: 146, distance: 4.2
click at [318, 145] on div "40 5 42y43 4 21:00 41 2 20:30 44 3 80 6 22:00 81 6 22:00 106 1 105 1 30 2 22:00…" at bounding box center [327, 171] width 480 height 216
click at [350, 220] on div "40 5 42y43 4 21:00 41 2 20:30 44 3 80 6 22:00 81 6 22:00 106 1 105 1 30 2 22:00…" at bounding box center [327, 171] width 480 height 216
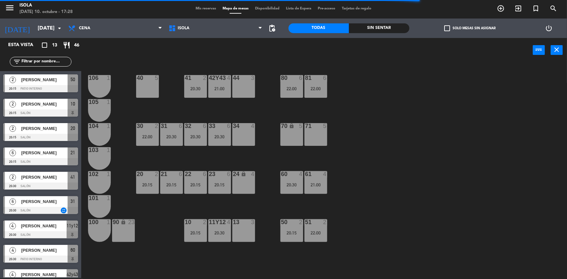
click at [317, 234] on div "22:00" at bounding box center [315, 233] width 23 height 5
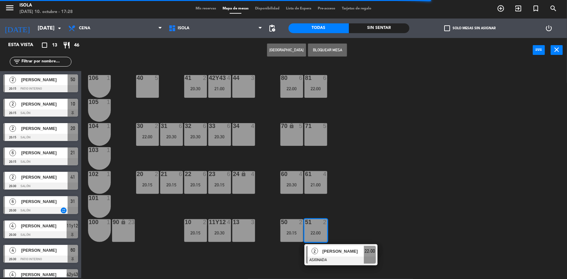
click at [352, 210] on div "40 5 42y43 4 21:00 41 2 20:30 44 3 80 6 22:00 81 6 22:00 106 1 105 1 30 2 22:00…" at bounding box center [327, 171] width 480 height 216
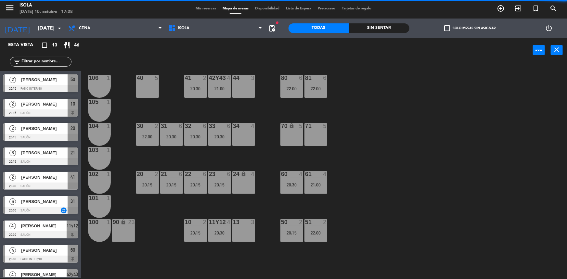
click at [315, 221] on div at bounding box center [315, 222] width 11 height 6
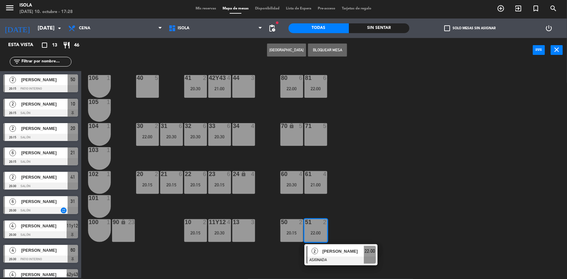
click at [318, 198] on div "40 5 42y43 4 21:00 41 2 20:30 44 3 80 6 22:00 81 6 22:00 106 1 105 1 30 2 22:00…" at bounding box center [327, 171] width 480 height 216
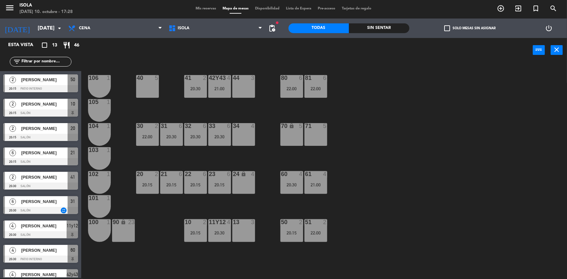
click at [301, 225] on div "40 5 42y43 4 21:00 41 2 20:30 44 3 80 6 22:00 81 6 22:00 106 1 105 1 30 2 22:00…" at bounding box center [327, 171] width 480 height 216
click at [289, 231] on div "20:15" at bounding box center [291, 233] width 23 height 5
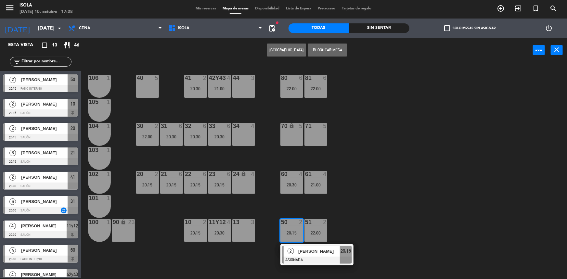
click at [298, 207] on div "40 5 42y43 4 21:00 41 2 20:30 44 3 80 6 22:00 81 6 22:00 106 1 105 1 30 2 22:00…" at bounding box center [327, 171] width 480 height 216
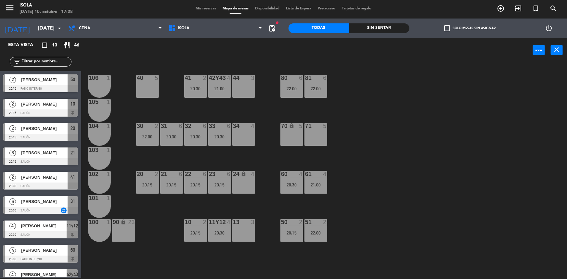
click at [295, 191] on div "60 4 20:30" at bounding box center [291, 182] width 23 height 23
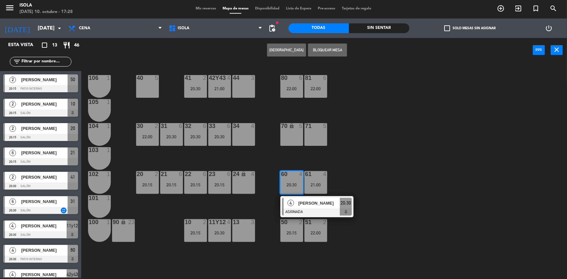
click at [374, 169] on div "40 5 42y43 4 21:00 41 2 20:30 44 3 80 6 22:00 81 6 22:00 106 1 105 1 30 2 22:00…" at bounding box center [327, 171] width 480 height 216
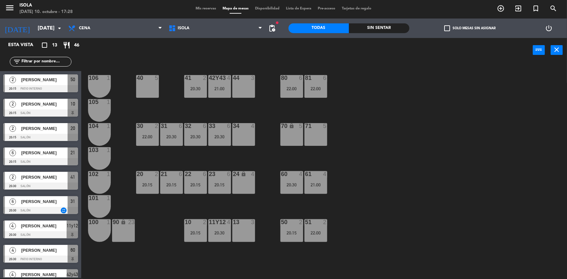
click at [206, 8] on span "Mis reservas" at bounding box center [205, 9] width 27 height 4
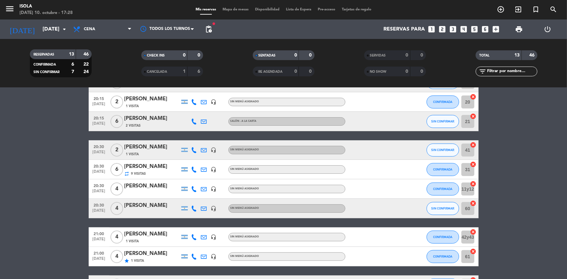
scroll to position [64, 0]
click at [229, 9] on span "Mapa de mesas" at bounding box center [235, 10] width 32 height 4
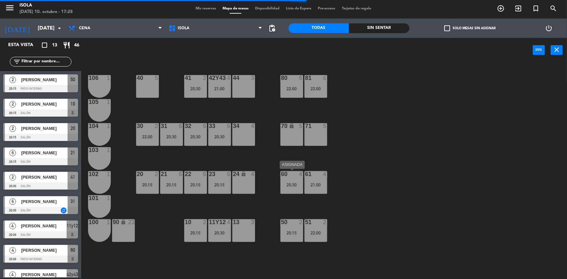
click at [291, 188] on div "60 4 20:30" at bounding box center [291, 182] width 23 height 23
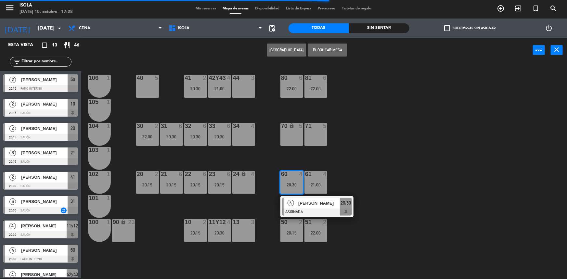
click at [290, 160] on div "40 5 42y43 4 21:00 41 2 20:30 44 3 80 6 22:00 81 6 22:00 106 1 105 1 30 2 22:00…" at bounding box center [327, 171] width 480 height 216
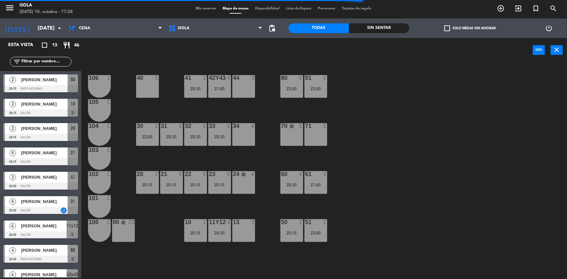
click at [291, 180] on div "60 4 20:30" at bounding box center [291, 182] width 23 height 23
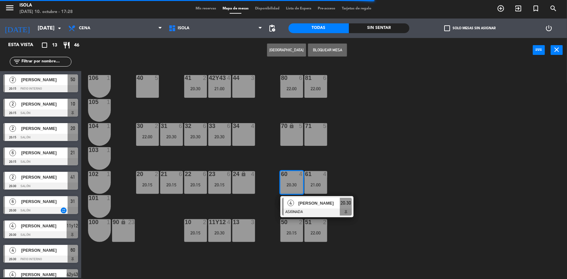
click at [238, 133] on div "34 4" at bounding box center [243, 134] width 23 height 23
click at [275, 158] on div "40 5 42y43 4 21:00 41 2 20:30 44 3 80 6 22:00 81 6 22:00 106 1 105 1 30 2 22:00…" at bounding box center [327, 171] width 480 height 216
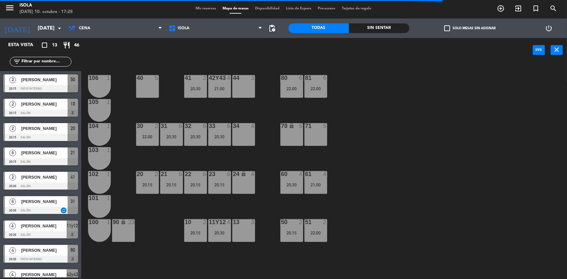
click at [312, 180] on div "61 4 21:00" at bounding box center [315, 182] width 23 height 23
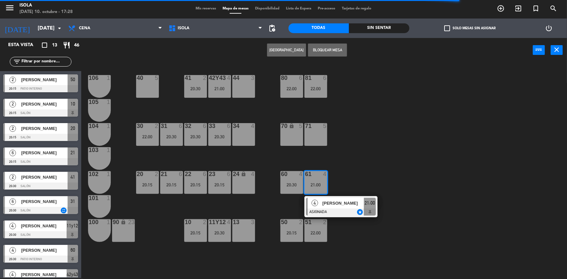
click at [312, 161] on div "40 5 42y43 4 21:00 41 2 20:30 44 3 80 6 22:00 81 6 22:00 106 1 105 1 30 2 22:00…" at bounding box center [327, 171] width 480 height 216
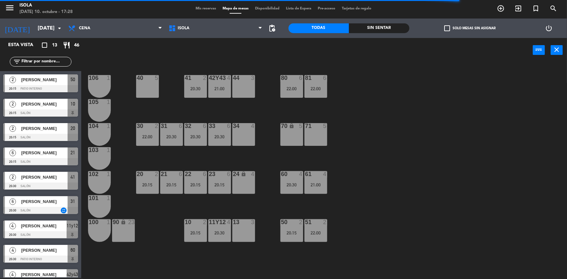
click at [297, 224] on div "2" at bounding box center [302, 222] width 11 height 6
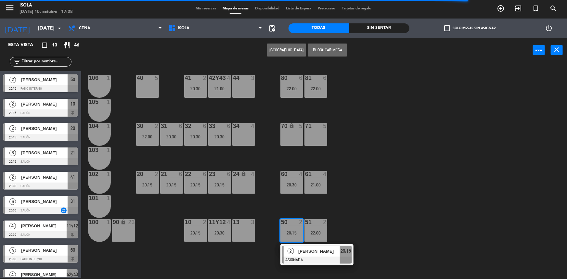
click at [303, 206] on div "40 5 42y43 4 21:00 41 2 20:30 44 3 80 6 22:00 81 6 22:00 106 1 105 1 30 2 22:00…" at bounding box center [327, 171] width 480 height 216
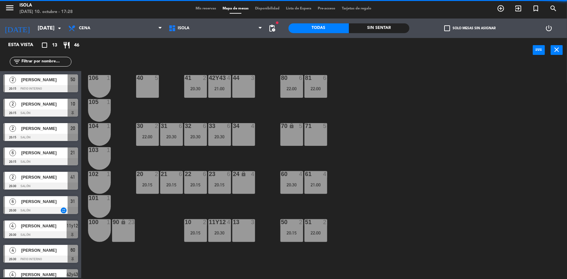
click at [318, 238] on div "51 2 22:00" at bounding box center [315, 230] width 23 height 23
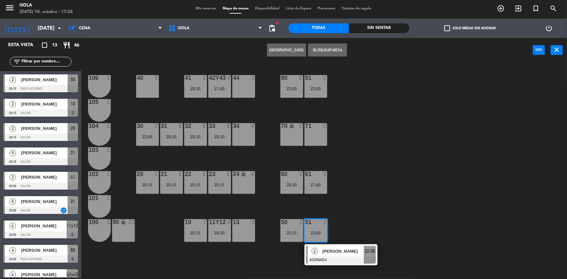
click at [311, 205] on div "40 5 42y43 4 21:00 41 2 20:30 44 3 80 6 22:00 81 6 22:00 106 1 105 1 30 2 22:00…" at bounding box center [327, 171] width 480 height 216
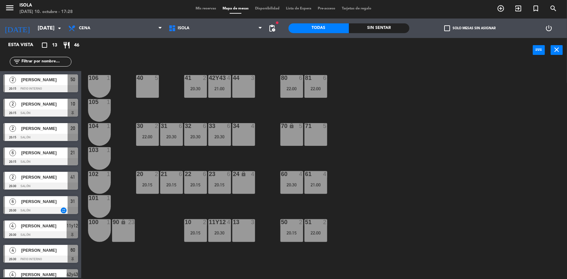
click at [311, 205] on div "40 5 42y43 4 21:00 41 2 20:30 44 3 80 6 22:00 81 6 22:00 106 1 105 1 30 2 22:00…" at bounding box center [327, 171] width 480 height 216
click at [301, 183] on div "20:30" at bounding box center [291, 184] width 23 height 5
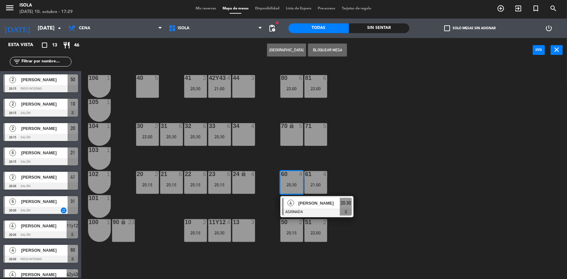
click at [326, 165] on div "40 5 42y43 4 21:00 41 2 20:30 44 3 80 6 22:00 81 6 22:00 106 1 105 1 30 2 22:00…" at bounding box center [327, 171] width 480 height 216
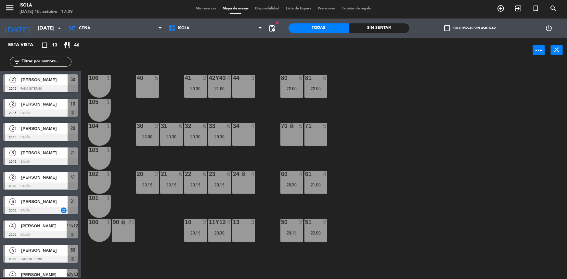
click at [318, 183] on div "21:00" at bounding box center [315, 184] width 23 height 5
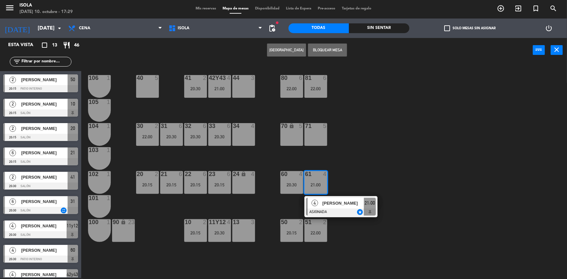
click at [315, 164] on div "40 5 42y43 4 21:00 41 2 20:30 44 3 80 6 22:00 81 6 22:00 106 1 105 1 30 2 22:00…" at bounding box center [327, 171] width 480 height 216
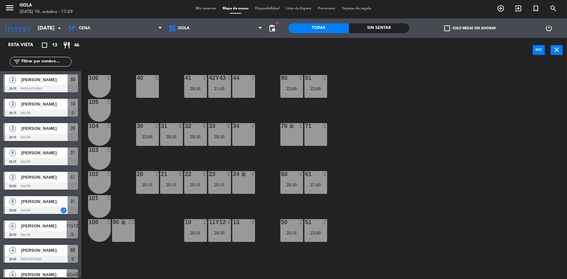
click at [290, 184] on div "20:30" at bounding box center [291, 184] width 23 height 5
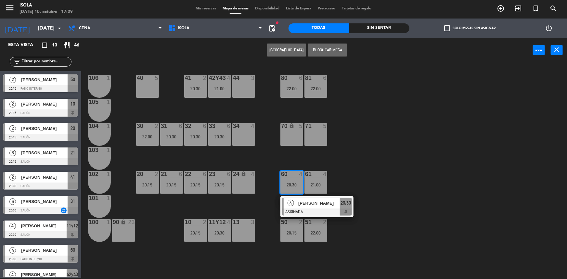
click at [308, 162] on div "40 5 42y43 4 21:00 41 2 20:30 44 3 80 6 22:00 81 6 22:00 106 1 105 1 30 2 22:00…" at bounding box center [327, 171] width 480 height 216
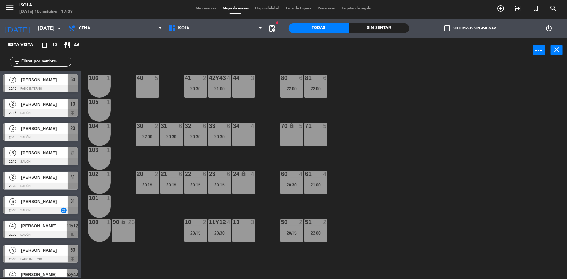
click at [295, 160] on div "40 5 42y43 4 21:00 41 2 20:30 44 3 80 6 22:00 81 6 22:00 106 1 105 1 30 2 22:00…" at bounding box center [327, 171] width 480 height 216
click at [286, 89] on div "22:00" at bounding box center [291, 88] width 23 height 5
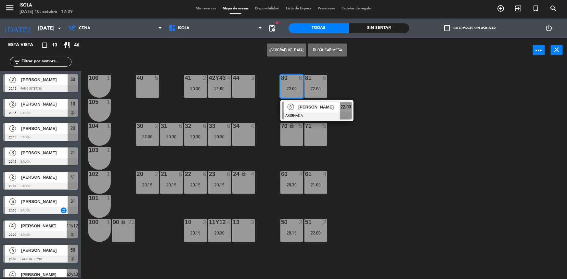
click at [372, 205] on div "40 5 42y43 4 21:00 41 2 20:30 44 3 80 6 22:00 6 [PERSON_NAME] ASIGNADA 22:00 81…" at bounding box center [327, 171] width 480 height 216
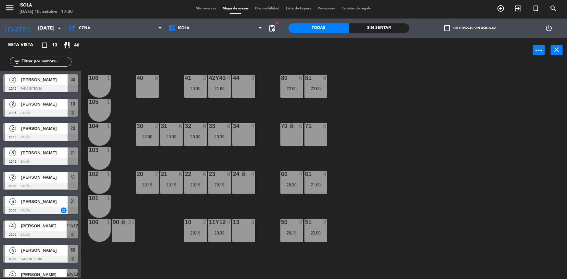
click at [206, 149] on div "40 5 42y43 4 21:00 41 2 20:30 44 3 80 6 22:00 81 6 22:00 106 1 105 1 30 2 22:00…" at bounding box center [327, 171] width 480 height 216
click at [341, 179] on div "40 5 42y43 4 21:00 41 2 20:30 44 3 80 6 22:00 81 6 22:00 106 1 105 1 30 2 22:00…" at bounding box center [327, 171] width 480 height 216
click at [331, 169] on div "40 5 42y43 4 21:00 41 2 20:30 44 3 80 6 22:00 81 6 22:00 106 1 105 1 30 2 22:00…" at bounding box center [327, 171] width 480 height 216
click at [294, 139] on div "70 lock 5" at bounding box center [291, 134] width 23 height 23
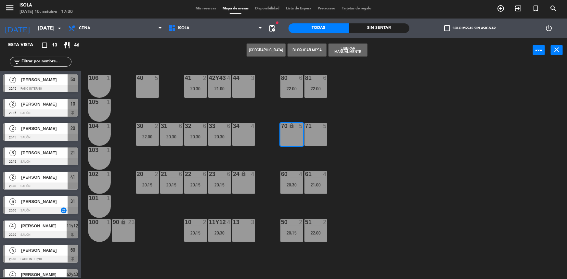
click at [338, 127] on div "40 5 42y43 4 21:00 41 2 20:30 44 3 80 6 22:00 81 6 22:00 106 1 105 1 30 2 22:00…" at bounding box center [327, 171] width 480 height 216
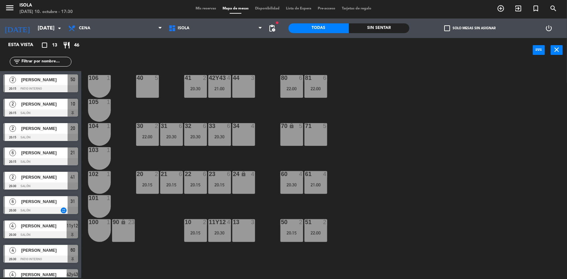
click at [310, 133] on div "71 5" at bounding box center [315, 134] width 23 height 23
click at [334, 121] on div "40 5 42y43 4 21:00 41 2 20:30 44 3 80 6 22:00 81 6 22:00 106 1 105 1 30 2 22:00…" at bounding box center [327, 171] width 480 height 216
click at [321, 91] on div "81 6 22:00" at bounding box center [315, 86] width 23 height 23
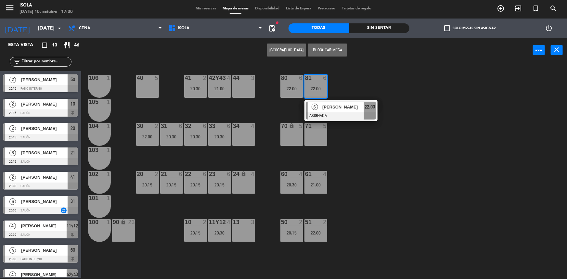
click at [335, 78] on div "40 5 42y43 4 21:00 41 2 20:30 44 3 80 6 22:00 81 6 22:00 6 [PERSON_NAME] ASIGNA…" at bounding box center [327, 171] width 480 height 216
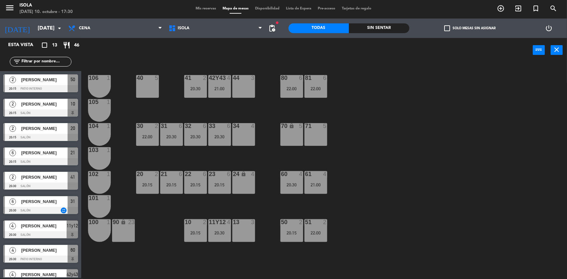
click at [318, 178] on div "61 4 21:00" at bounding box center [315, 182] width 23 height 23
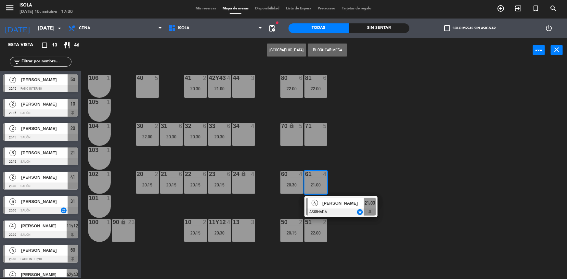
drag, startPoint x: 345, startPoint y: 158, endPoint x: 330, endPoint y: 182, distance: 28.5
click at [345, 157] on div "40 5 42y43 4 21:00 41 2 20:30 44 3 80 6 22:00 81 6 22:00 106 1 105 1 30 2 22:00…" at bounding box center [327, 171] width 480 height 216
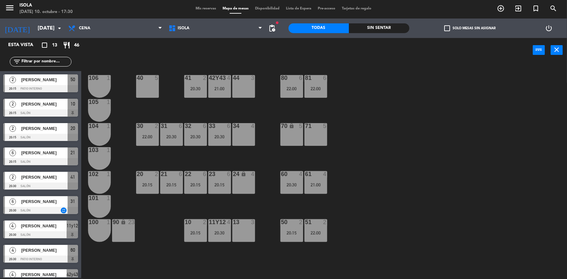
click at [311, 234] on div "22:00" at bounding box center [315, 233] width 23 height 5
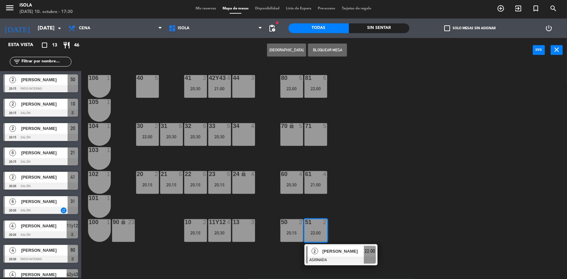
click at [347, 200] on div "40 5 42y43 4 21:00 41 2 20:30 44 3 80 6 22:00 81 6 22:00 106 1 105 1 30 2 22:00…" at bounding box center [327, 171] width 480 height 216
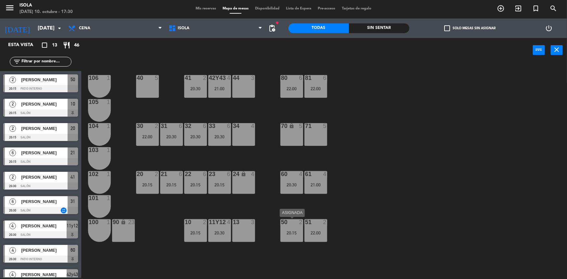
drag, startPoint x: 300, startPoint y: 231, endPoint x: 301, endPoint y: 226, distance: 5.0
click at [300, 231] on div "20:15" at bounding box center [291, 233] width 23 height 5
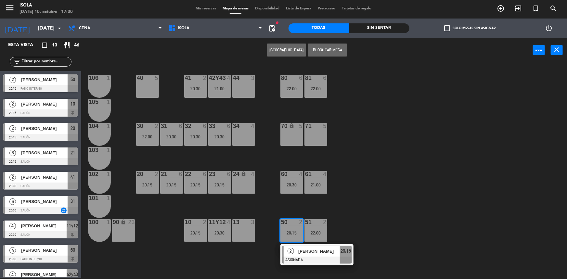
click at [306, 209] on div "40 5 42y43 4 21:00 41 2 20:30 44 3 80 6 22:00 81 6 22:00 106 1 105 1 30 2 22:00…" at bounding box center [327, 171] width 480 height 216
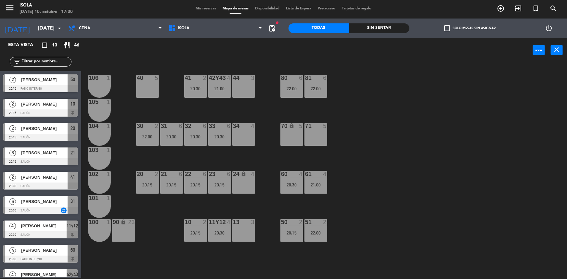
click at [297, 228] on div "50 2 20:15" at bounding box center [291, 230] width 23 height 23
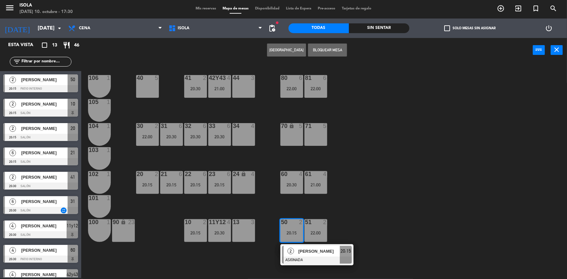
click at [318, 136] on div "71 5" at bounding box center [315, 134] width 23 height 23
click at [269, 50] on button "Mover" at bounding box center [265, 50] width 39 height 13
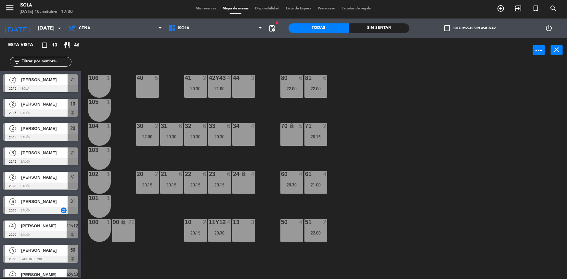
click at [377, 169] on div "40 5 42y43 4 21:00 41 2 20:30 44 3 80 6 22:00 81 6 22:00 106 1 105 1 30 2 22:00…" at bounding box center [327, 171] width 480 height 216
click at [351, 175] on div "40 5 42y43 4 21:00 41 2 20:30 44 3 80 6 22:00 81 6 22:00 106 1 105 1 30 2 22:00…" at bounding box center [327, 171] width 480 height 216
click at [320, 134] on div "20:15" at bounding box center [315, 136] width 23 height 5
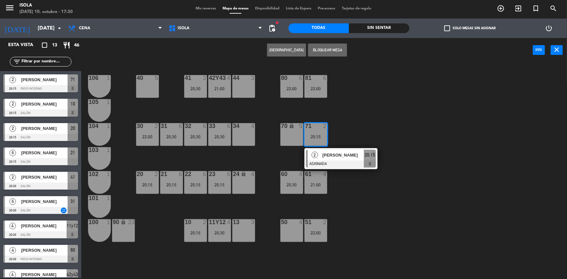
click at [354, 215] on div "40 5 42y43 4 21:00 41 2 20:30 44 3 80 6 22:00 81 6 22:00 106 1 105 1 30 2 22:00…" at bounding box center [327, 171] width 480 height 216
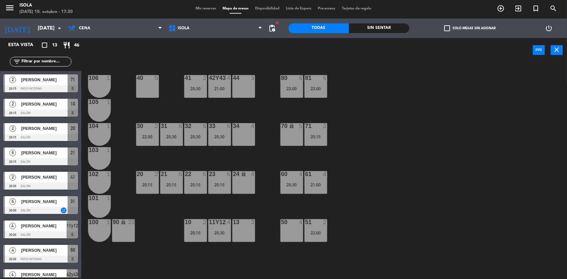
click at [337, 169] on div "40 5 42y43 4 21:00 41 2 20:30 44 3 80 6 22:00 81 6 22:00 106 1 105 1 30 2 22:00…" at bounding box center [327, 171] width 480 height 216
click at [298, 178] on div "60 4 20:30" at bounding box center [291, 182] width 23 height 23
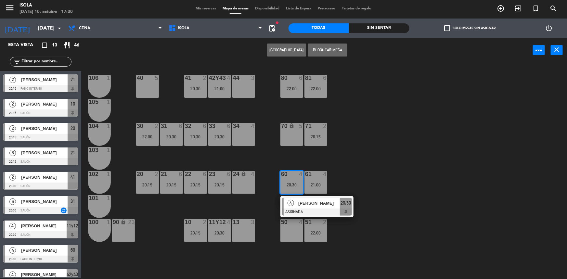
drag, startPoint x: 245, startPoint y: 136, endPoint x: 270, endPoint y: 81, distance: 60.2
click at [245, 135] on div "34 4" at bounding box center [243, 134] width 23 height 23
click at [280, 49] on button "Mover" at bounding box center [286, 50] width 39 height 13
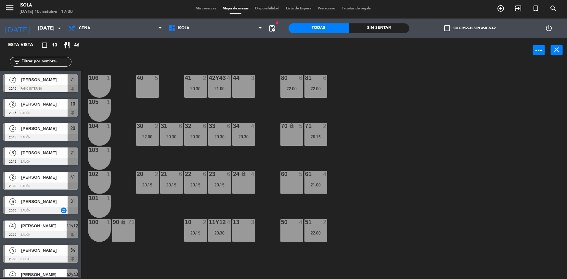
click at [316, 227] on div "51 2 22:00" at bounding box center [315, 230] width 23 height 23
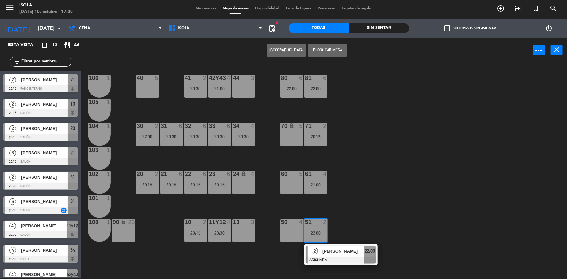
click at [291, 184] on div "60 5" at bounding box center [291, 182] width 23 height 23
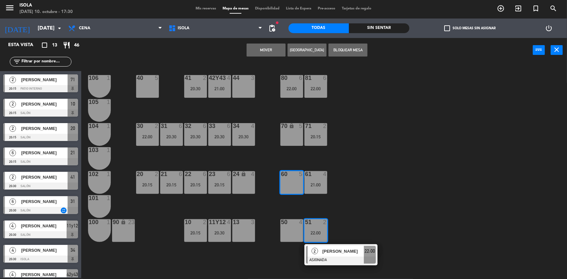
click at [267, 46] on button "Mover" at bounding box center [265, 50] width 39 height 13
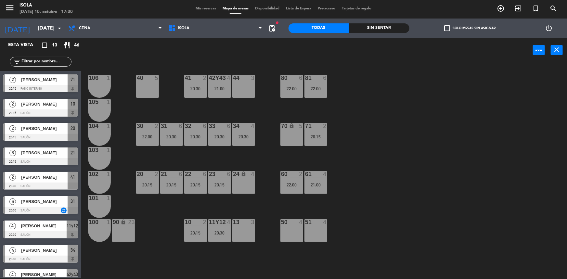
click at [393, 181] on div "40 5 42y43 4 21:00 41 2 20:30 44 3 80 6 22:00 81 6 22:00 106 1 105 1 30 2 22:00…" at bounding box center [327, 171] width 480 height 216
click at [203, 9] on span "Mis reservas" at bounding box center [205, 9] width 27 height 4
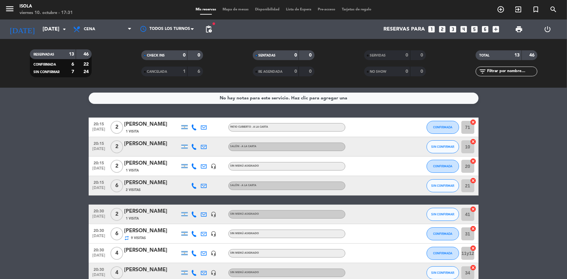
click at [230, 10] on span "Mapa de mesas" at bounding box center [235, 10] width 32 height 4
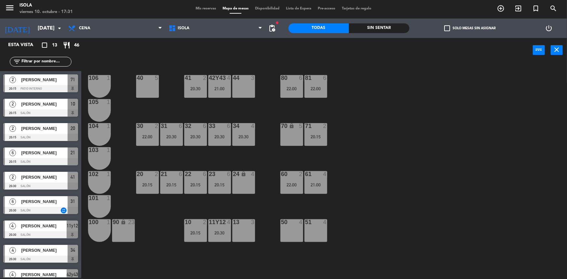
click at [293, 202] on div "40 5 42y43 4 21:00 41 2 20:30 44 3 80 6 22:00 81 6 22:00 106 1 105 1 30 2 22:00…" at bounding box center [327, 171] width 480 height 216
click at [293, 203] on div "40 5 42y43 4 21:00 41 2 20:30 44 3 80 6 22:00 81 6 22:00 106 1 105 1 30 2 22:00…" at bounding box center [327, 171] width 480 height 216
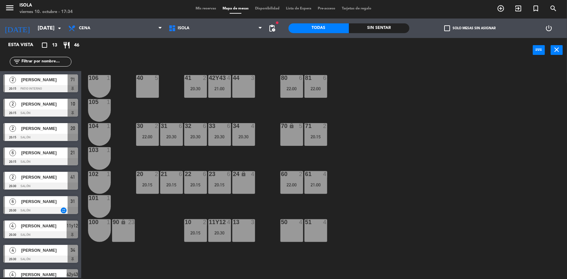
click at [294, 227] on div "50 4" at bounding box center [291, 230] width 23 height 23
click at [322, 232] on div "51 4" at bounding box center [315, 230] width 23 height 23
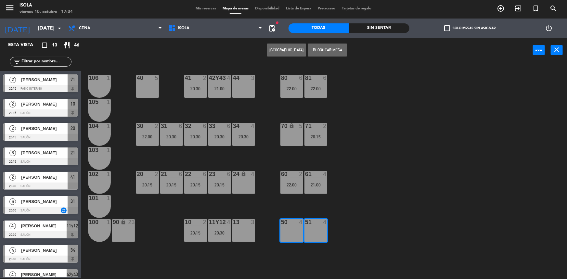
click at [331, 48] on button "Bloquear Mesa" at bounding box center [327, 50] width 39 height 13
click at [404, 192] on div "40 5 42y43 4 21:00 41 2 20:30 44 3 80 6 22:00 81 6 22:00 106 1 105 1 30 2 22:00…" at bounding box center [327, 171] width 480 height 216
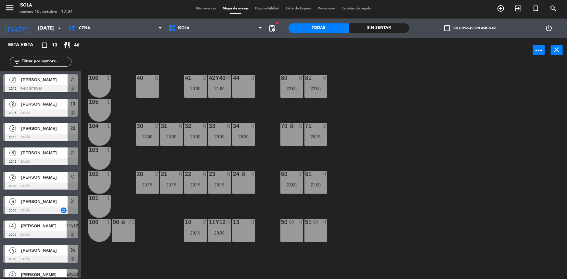
click at [220, 174] on div at bounding box center [219, 174] width 11 height 6
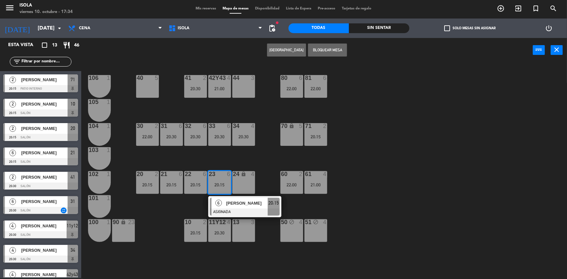
click at [224, 161] on div "40 5 42y43 4 21:00 41 2 20:30 44 3 80 6 22:00 81 6 22:00 106 1 105 1 30 2 22:00…" at bounding box center [327, 171] width 480 height 216
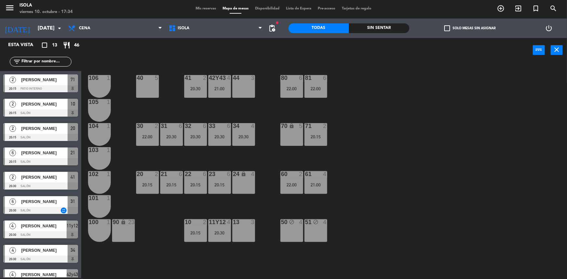
click at [299, 237] on div "50 block 4" at bounding box center [291, 230] width 23 height 23
click at [310, 236] on div "51 block 4" at bounding box center [315, 230] width 23 height 23
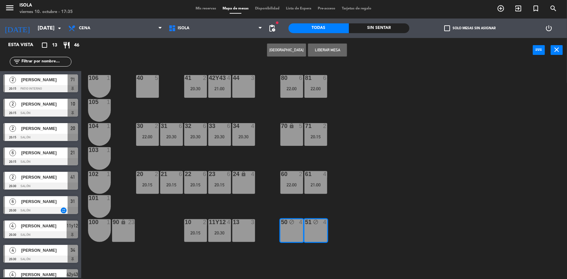
click at [298, 49] on button "[GEOGRAPHIC_DATA]" at bounding box center [286, 50] width 39 height 13
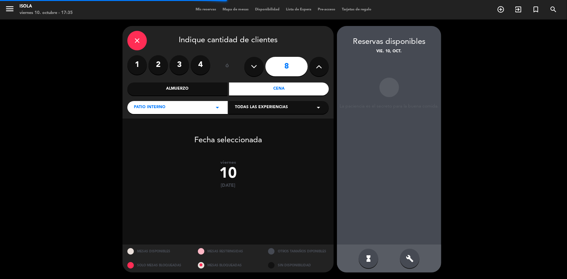
click at [261, 66] on button at bounding box center [253, 66] width 19 height 19
type input "6"
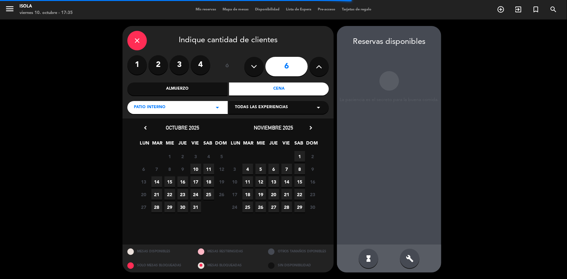
click at [197, 168] on span "10" at bounding box center [195, 169] width 11 height 11
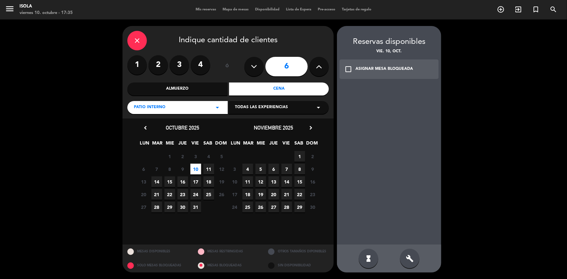
click at [195, 169] on span "10" at bounding box center [195, 169] width 11 height 11
click at [367, 108] on div at bounding box center [389, 163] width 104 height 161
click at [351, 72] on icon "check_box_outline_blank" at bounding box center [348, 69] width 8 height 8
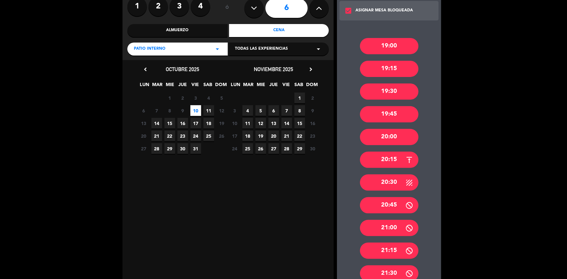
scroll to position [58, 0]
click at [381, 225] on div "21:00" at bounding box center [389, 228] width 58 height 16
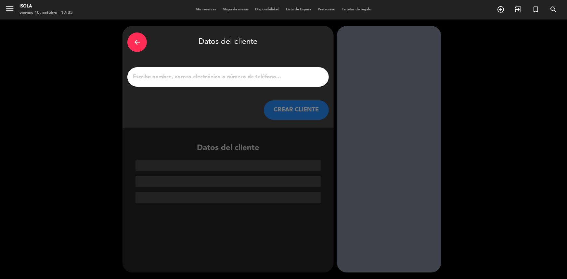
click at [206, 75] on input "1" at bounding box center [228, 76] width 192 height 9
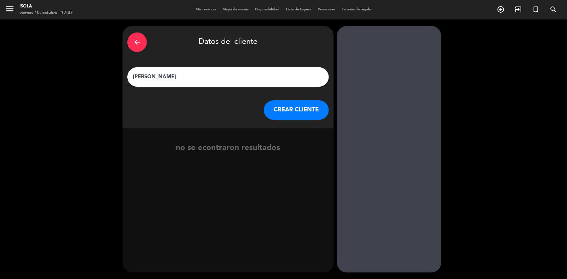
type input "[PERSON_NAME]"
click at [282, 107] on button "CREAR CLIENTE" at bounding box center [296, 109] width 65 height 19
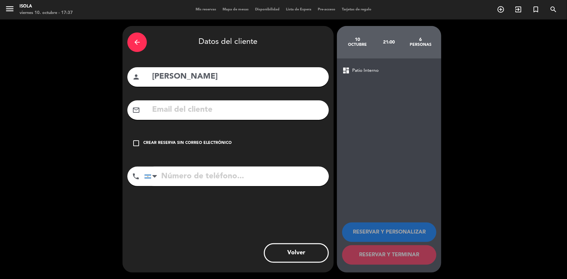
click at [209, 113] on input "text" at bounding box center [237, 109] width 172 height 13
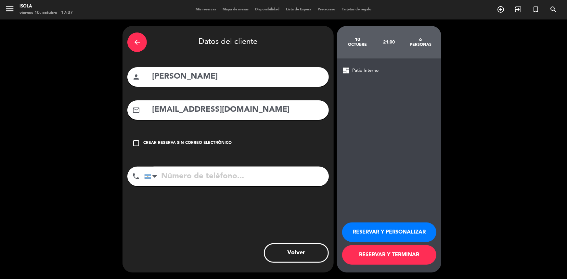
type input "[EMAIL_ADDRESS][DOMAIN_NAME]"
click at [228, 180] on input "tel" at bounding box center [236, 176] width 184 height 19
type input "1144352500"
click at [384, 248] on button "RESERVAR Y TERMINAR" at bounding box center [389, 254] width 94 height 19
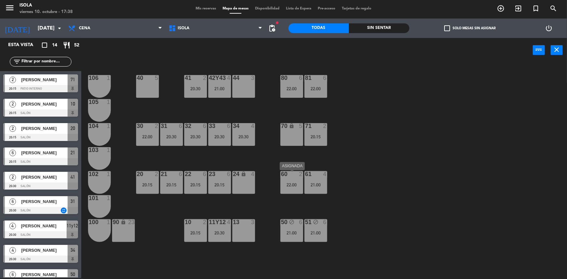
click at [293, 182] on div "60 2 22:00" at bounding box center [291, 182] width 23 height 23
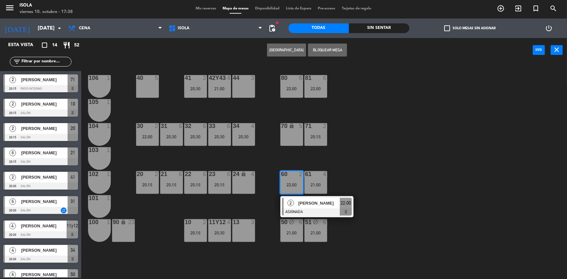
click at [350, 171] on div "40 5 42y43 4 21:00 41 2 20:30 44 3 80 6 22:00 81 6 22:00 106 1 105 1 30 2 22:00…" at bounding box center [327, 171] width 480 height 216
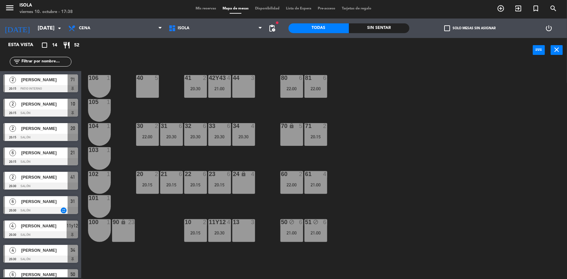
click at [307, 186] on div "21:00" at bounding box center [315, 184] width 23 height 5
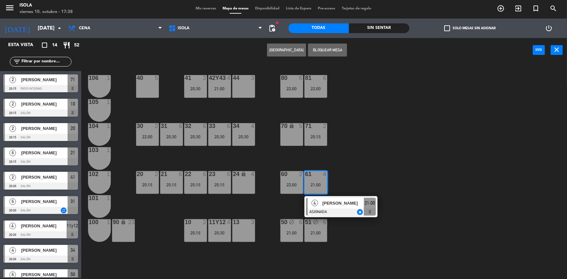
drag, startPoint x: 334, startPoint y: 172, endPoint x: 315, endPoint y: 201, distance: 35.0
click at [334, 172] on div "40 5 42y43 4 21:00 41 2 20:30 44 3 80 6 22:00 81 6 22:00 106 1 105 1 30 2 22:00…" at bounding box center [327, 171] width 480 height 216
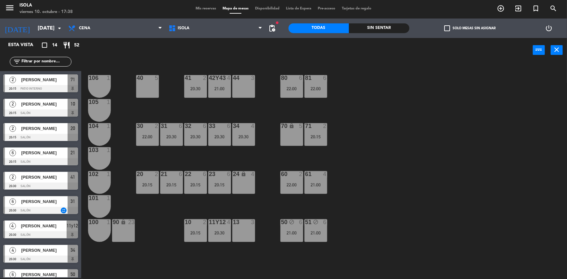
click at [290, 230] on div "50 block 6 21:00" at bounding box center [291, 230] width 23 height 23
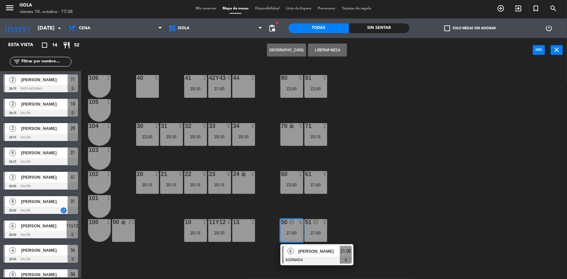
click at [330, 206] on div "40 5 42y43 4 21:00 41 2 20:30 44 3 80 6 22:00 81 6 22:00 106 1 105 1 30 2 22:00…" at bounding box center [327, 171] width 480 height 216
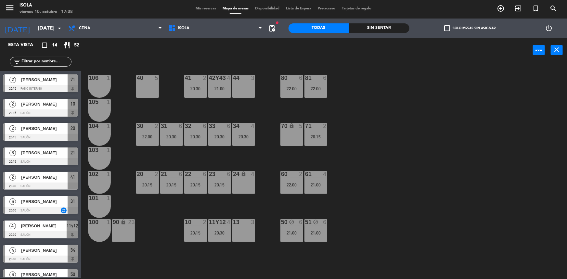
click at [288, 230] on div "50 block 6 21:00" at bounding box center [291, 230] width 23 height 23
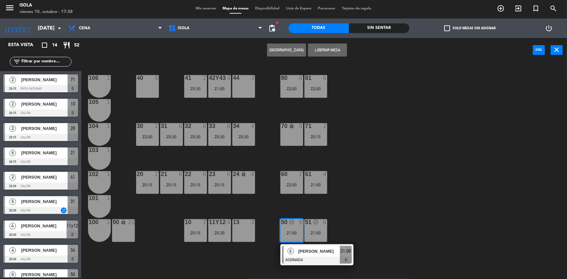
click at [309, 230] on div "51 block 6 21:00" at bounding box center [315, 230] width 23 height 23
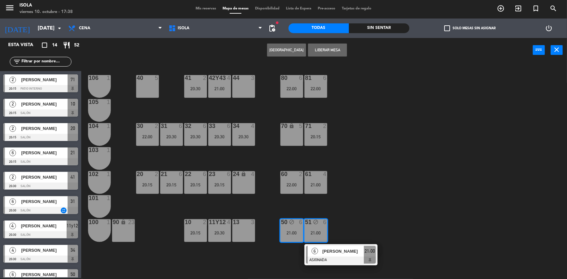
click at [319, 52] on button "Liberar Mesa" at bounding box center [327, 50] width 39 height 13
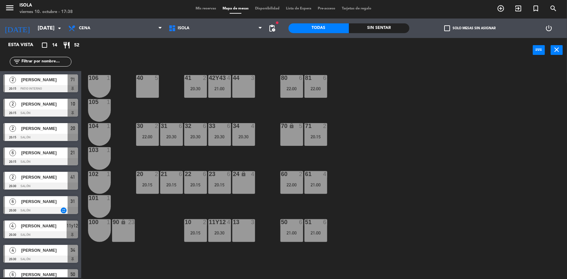
click at [367, 148] on div "40 5 42y43 4 21:00 41 2 20:30 44 3 80 6 22:00 81 6 22:00 106 1 105 1 30 2 22:00…" at bounding box center [327, 171] width 480 height 216
click at [286, 231] on div "21:00" at bounding box center [291, 232] width 23 height 5
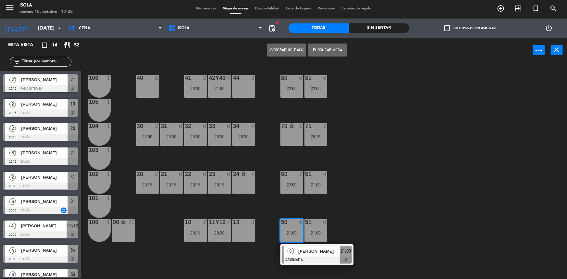
click at [310, 230] on div "51 6 21:00" at bounding box center [315, 230] width 23 height 23
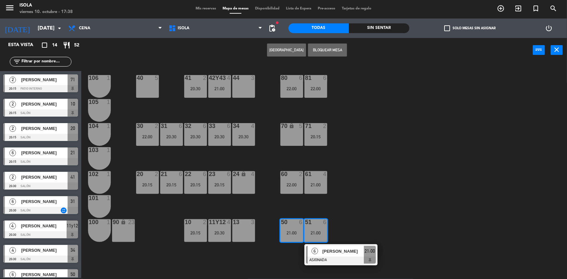
click at [332, 213] on div "40 5 42y43 4 21:00 41 2 20:30 44 3 80 6 22:00 81 6 22:00 106 1 105 1 30 2 22:00…" at bounding box center [327, 171] width 480 height 216
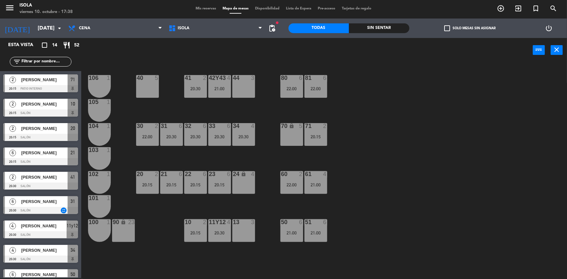
click at [283, 228] on div "50 6 21:00" at bounding box center [291, 230] width 23 height 23
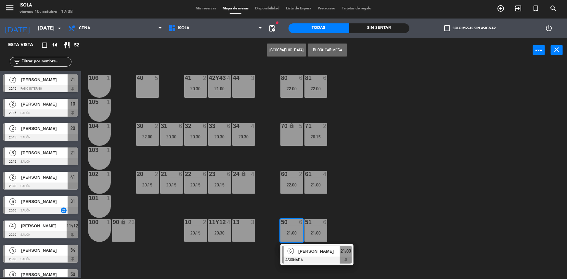
click at [335, 224] on div "40 5 42y43 4 21:00 41 2 20:30 44 3 80 6 22:00 81 6 22:00 106 1 105 1 30 2 22:00…" at bounding box center [327, 171] width 480 height 216
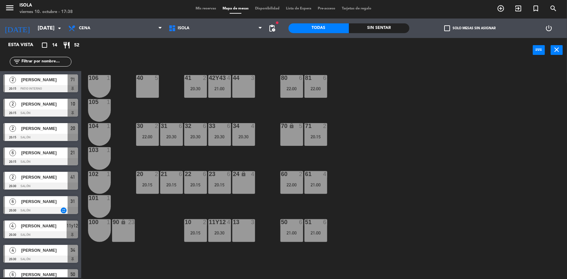
click at [330, 206] on div "40 5 42y43 4 21:00 41 2 20:30 44 3 80 6 22:00 81 6 22:00 106 1 105 1 30 2 22:00…" at bounding box center [327, 171] width 480 height 216
click at [318, 139] on div "20:15" at bounding box center [315, 136] width 23 height 5
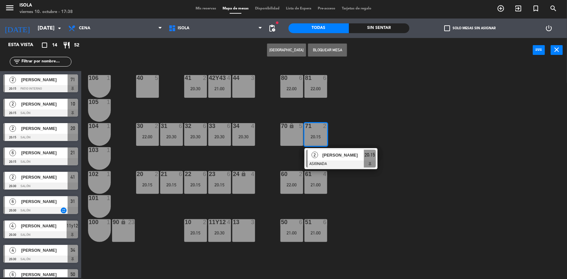
click at [339, 122] on div "40 5 42y43 4 21:00 41 2 20:30 44 3 80 6 22:00 81 6 22:00 106 1 105 1 30 2 22:00…" at bounding box center [327, 171] width 480 height 216
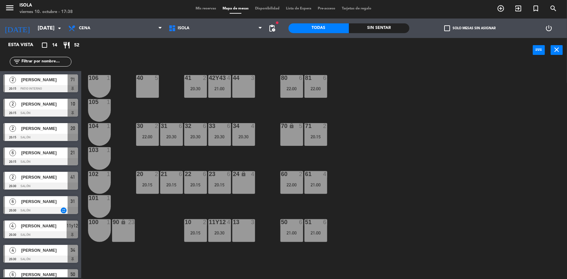
click at [259, 138] on div "40 5 42y43 4 21:00 41 2 20:30 44 3 80 6 22:00 81 6 22:00 106 1 105 1 30 2 22:00…" at bounding box center [327, 171] width 480 height 216
click at [281, 135] on div "70 lock 5" at bounding box center [291, 134] width 23 height 23
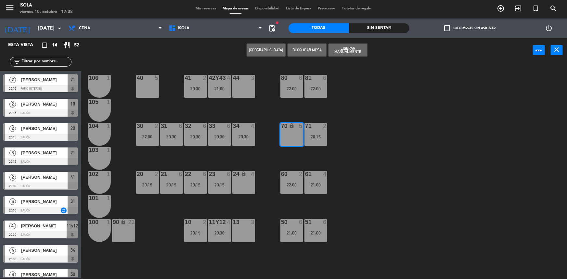
click at [345, 135] on div "40 5 42y43 4 21:00 41 2 20:30 44 3 80 6 22:00 81 6 22:00 106 1 105 1 30 2 22:00…" at bounding box center [327, 171] width 480 height 216
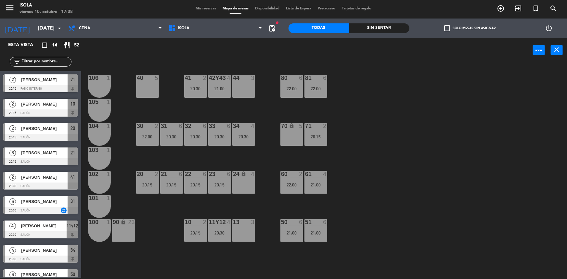
click at [312, 176] on div at bounding box center [315, 174] width 11 height 6
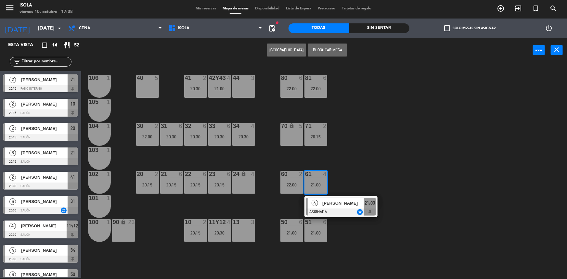
click at [343, 165] on div "40 5 42y43 4 21:00 41 2 20:30 44 3 80 6 22:00 81 6 22:00 106 1 105 1 30 2 22:00…" at bounding box center [327, 171] width 480 height 216
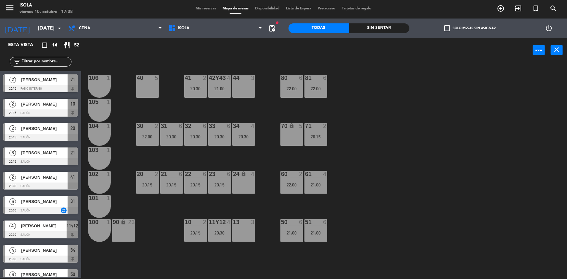
click at [246, 170] on div "40 5 42y43 4 21:00 41 2 20:30 44 3 80 6 22:00 81 6 22:00 106 1 105 1 30 2 22:00…" at bounding box center [327, 171] width 480 height 216
click at [202, 12] on div "Mis reservas Mapa de mesas Disponibilidad Lista de Espera Pre-acceso Tarjetas d…" at bounding box center [283, 9] width 182 height 6
click at [206, 9] on span "Mis reservas" at bounding box center [205, 9] width 27 height 4
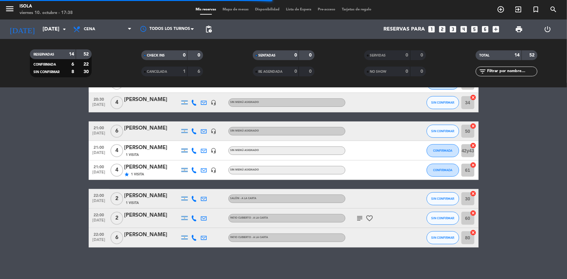
scroll to position [171, 0]
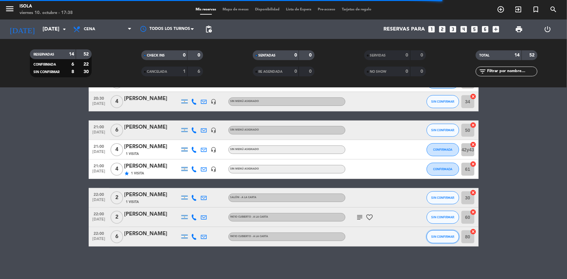
click at [434, 240] on button "SIN CONFIRMAR" at bounding box center [442, 236] width 32 height 13
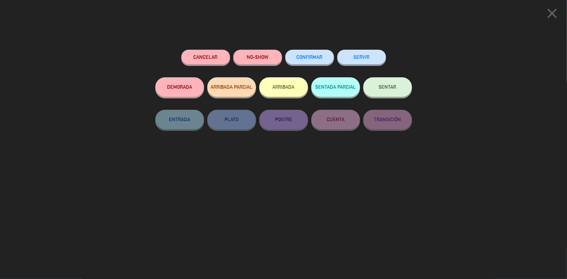
click at [309, 58] on span "CONFIRMAR" at bounding box center [309, 57] width 26 height 6
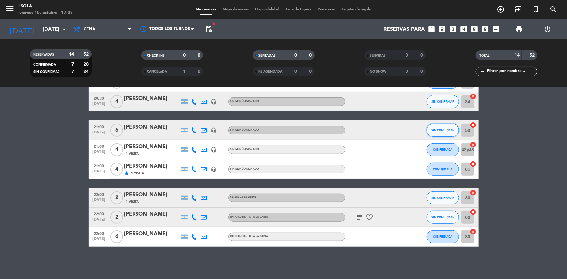
click at [432, 128] on button "SIN CONFIRMAR" at bounding box center [442, 130] width 32 height 13
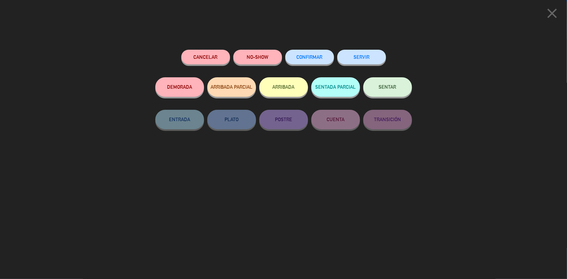
click at [318, 53] on button "CONFIRMAR" at bounding box center [309, 57] width 49 height 15
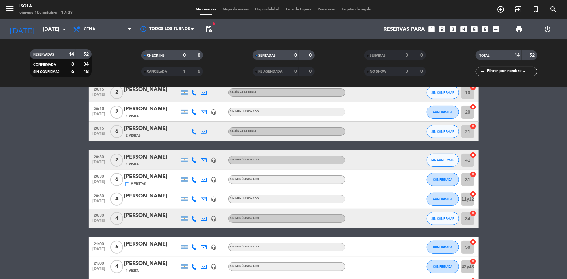
click at [194, 217] on icon at bounding box center [194, 219] width 6 height 6
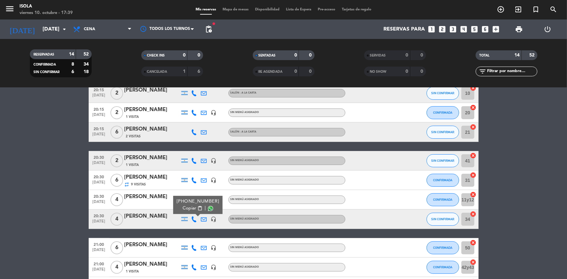
click at [501, 196] on bookings-row "20:15 [DATE] 2 Majo Casadó 1 Visita Patio cubierto - A la Carta CONFIRMADA 71 c…" at bounding box center [283, 214] width 567 height 300
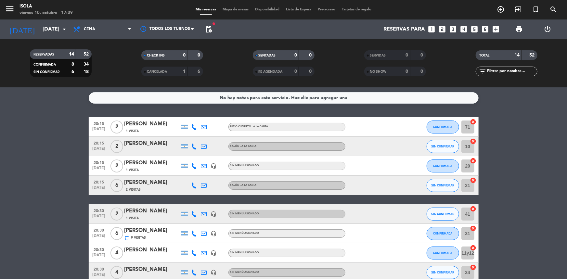
scroll to position [0, 0]
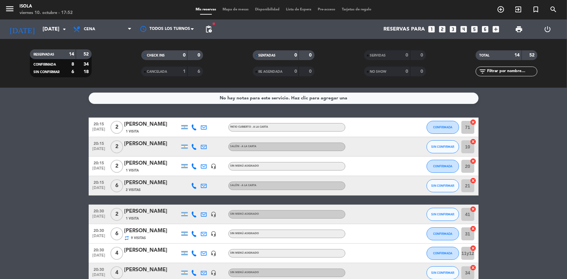
drag, startPoint x: 0, startPoint y: 184, endPoint x: 13, endPoint y: 185, distance: 13.0
click at [0, 184] on bookings-row "20:15 [DATE] 2 Majo Casadó 1 Visita Patio cubierto - A la Carta CONFIRMADA 71 c…" at bounding box center [283, 268] width 567 height 300
click at [0, 132] on bookings-row "20:15 [DATE] 2 Majo Casadó 1 Visita Patio cubierto - A la Carta CONFIRMADA 71 c…" at bounding box center [283, 268] width 567 height 300
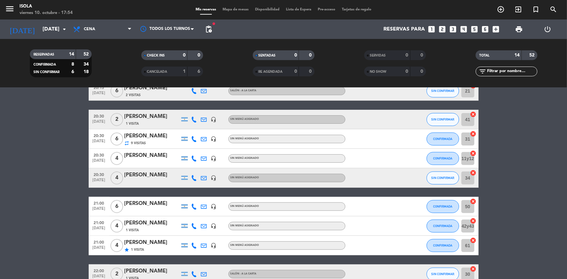
scroll to position [95, 0]
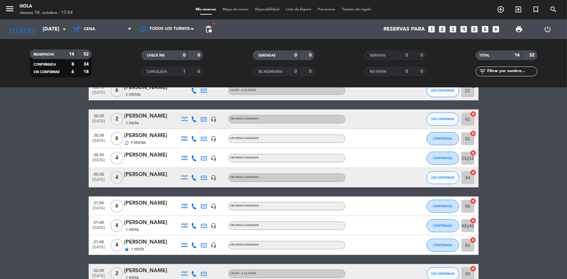
click at [192, 176] on icon at bounding box center [194, 178] width 6 height 6
click at [205, 179] on icon at bounding box center [204, 178] width 6 height 6
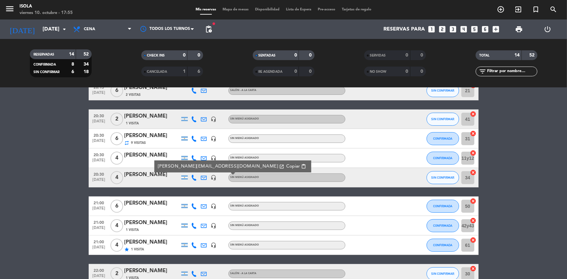
click at [205, 189] on div "20:15 [DATE] 2 Majo Casadó 1 Visita Patio cubierto - A la Carta CONFIRMADA 71 c…" at bounding box center [284, 172] width 390 height 300
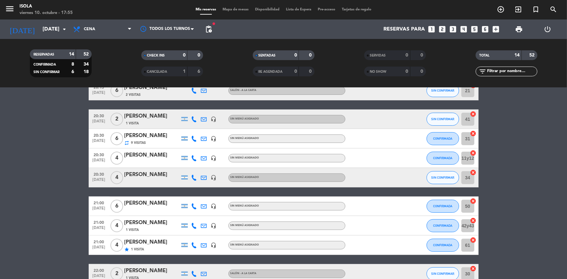
click at [185, 176] on div at bounding box center [184, 177] width 6 height 4
click at [191, 191] on div "20:15 [DATE] 2 Majo Casadó 1 Visita Patio cubierto - A la Carta CONFIRMADA 71 c…" at bounding box center [284, 172] width 390 height 300
click at [193, 179] on icon at bounding box center [194, 178] width 6 height 6
click at [194, 187] on div "20:30 [DATE] 4 [PERSON_NAME] [PHONE_NUMBER] Copiar content_paste | headset_mic …" at bounding box center [284, 177] width 390 height 19
click at [214, 179] on icon "headset_mic" at bounding box center [214, 178] width 6 height 6
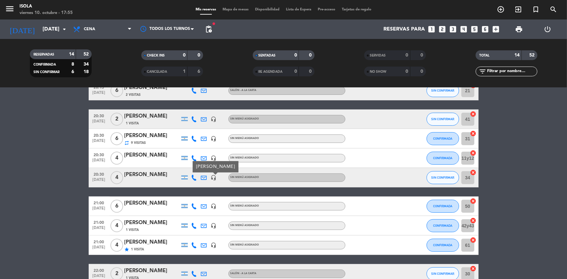
click at [210, 186] on div "headset_mic [PERSON_NAME]" at bounding box center [214, 177] width 10 height 19
